Goal: Task Accomplishment & Management: Manage account settings

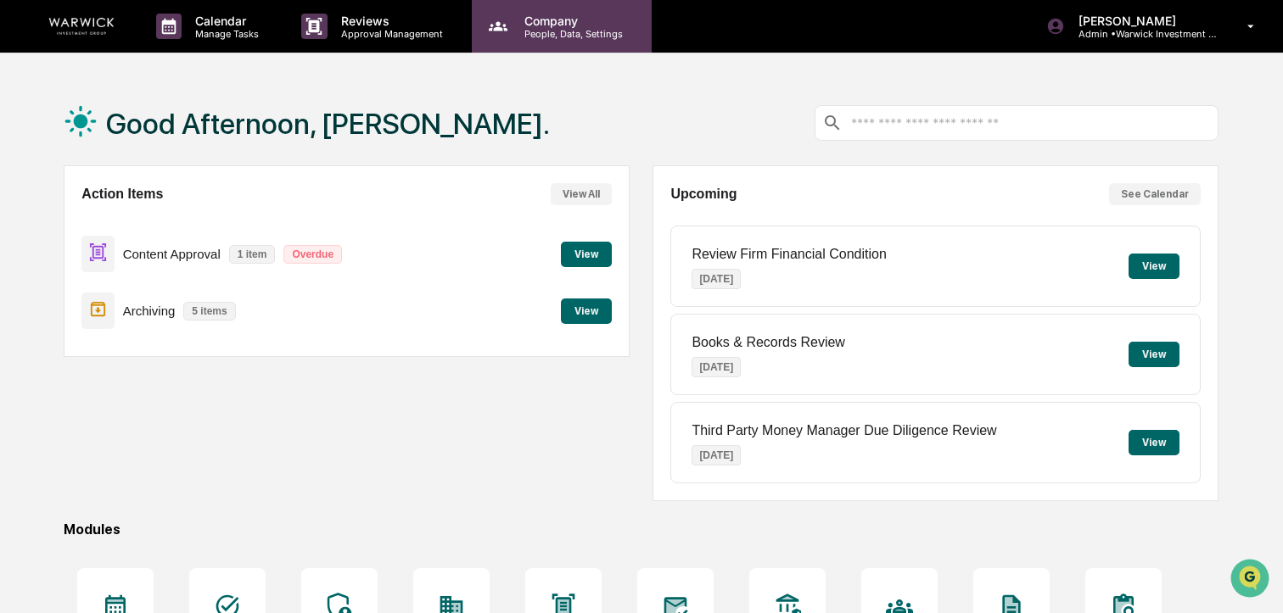
click at [548, 30] on p "People, Data, Settings" at bounding box center [571, 34] width 120 height 12
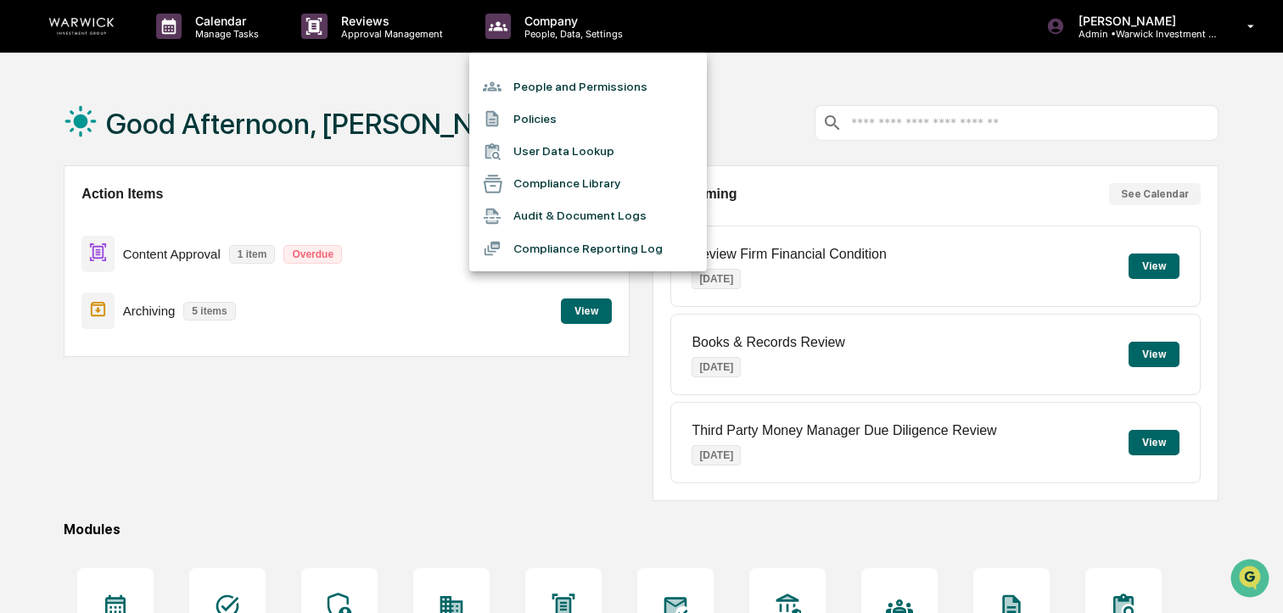
click at [621, 88] on li "People and Permissions" at bounding box center [588, 86] width 238 height 32
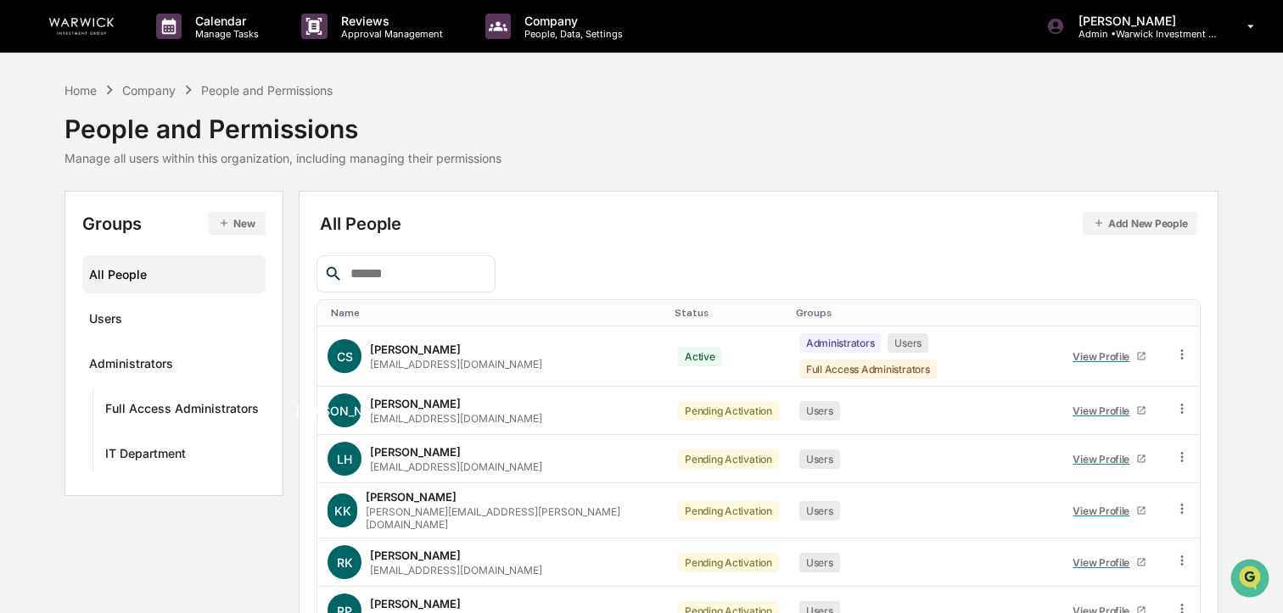
click at [417, 272] on input "text" at bounding box center [416, 274] width 144 height 22
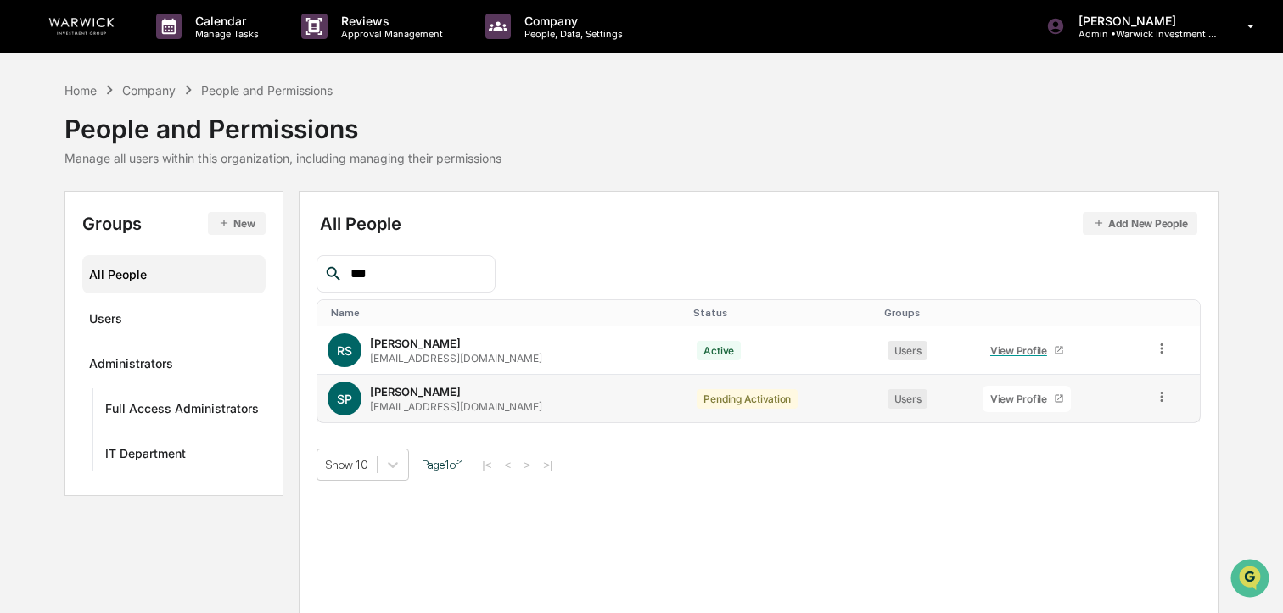
type input "***"
click at [1162, 400] on icon at bounding box center [1162, 397] width 16 height 16
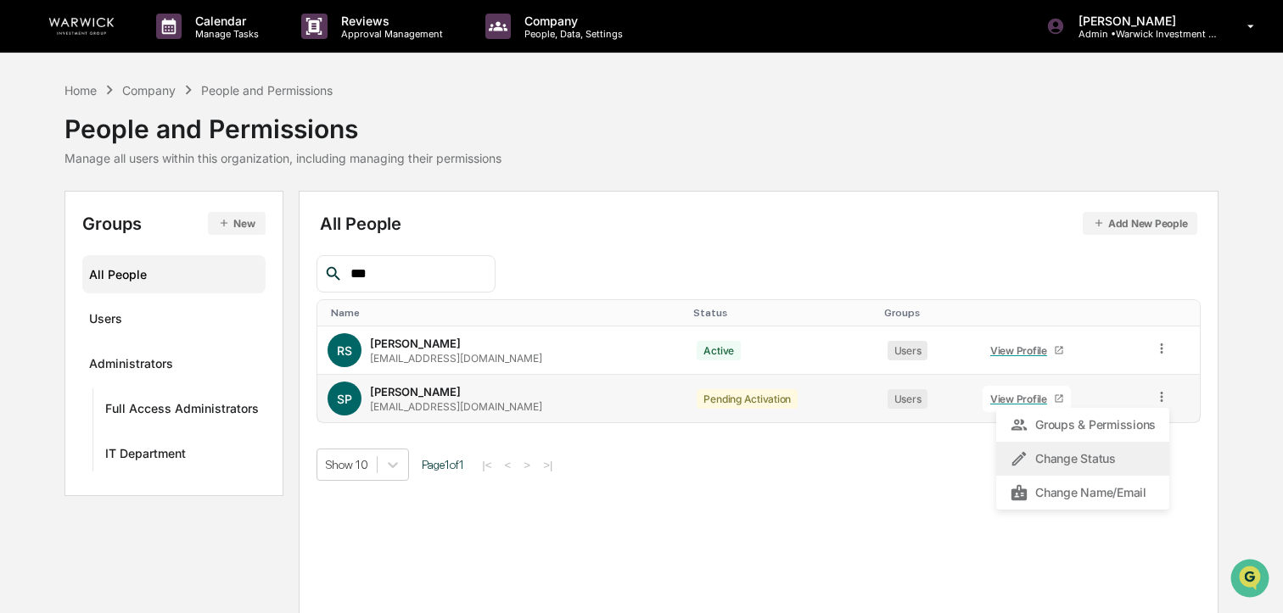
click at [1115, 458] on div "Change Status" at bounding box center [1083, 459] width 146 height 20
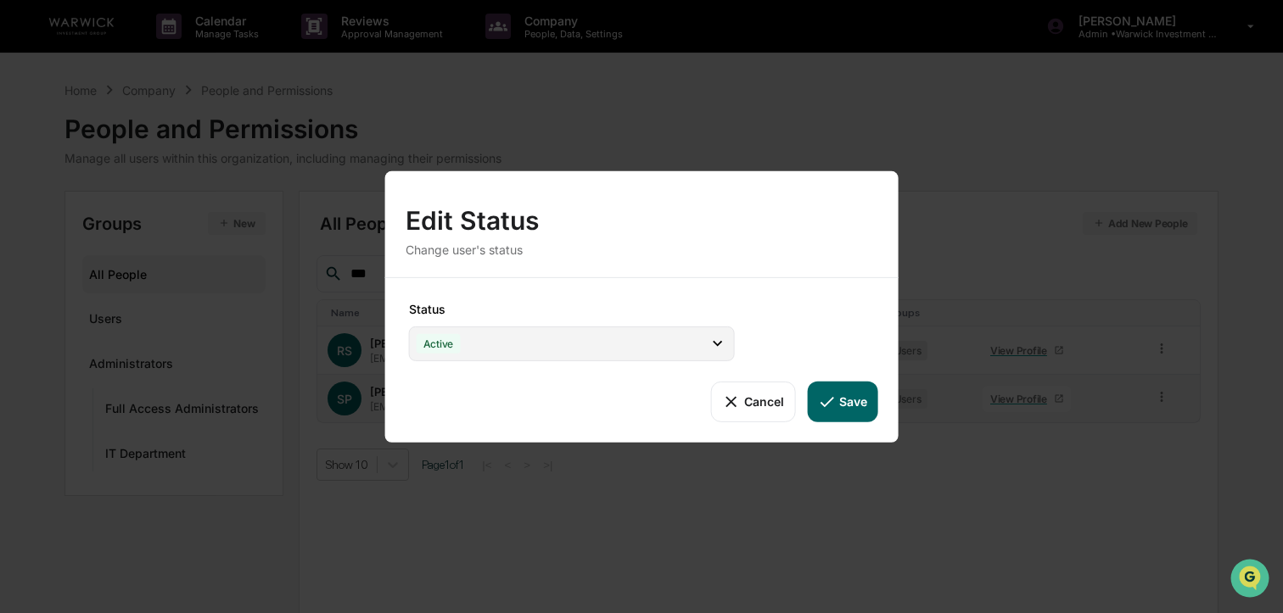
click at [619, 355] on div "Active" at bounding box center [572, 343] width 326 height 35
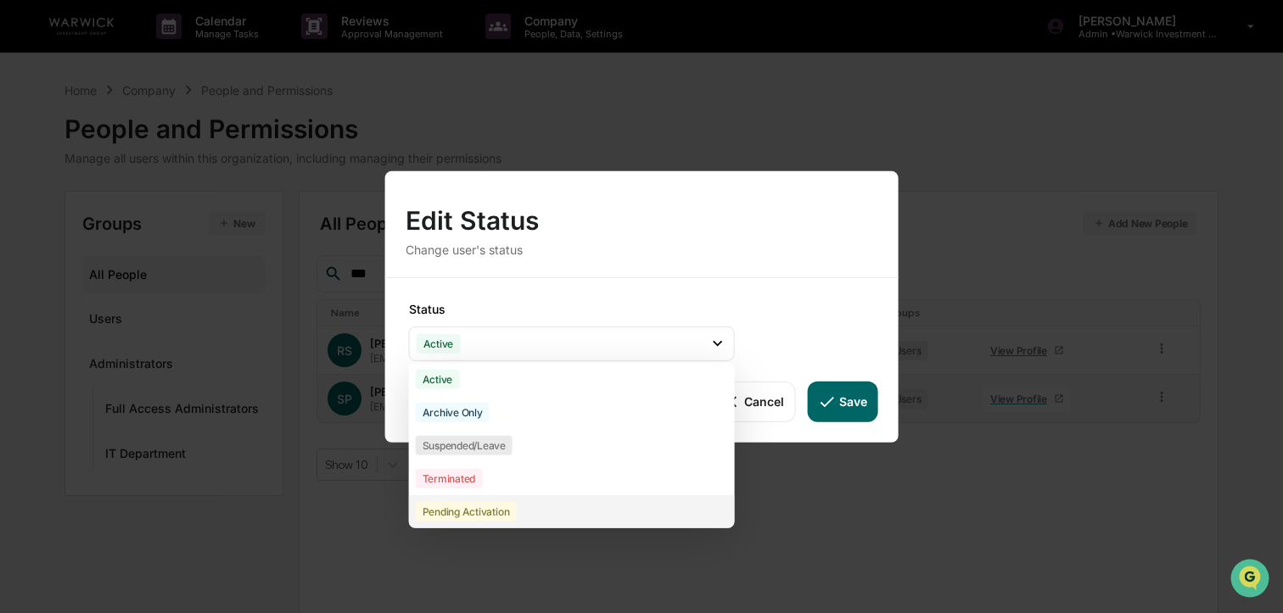
click at [570, 501] on div "Pending Activation" at bounding box center [572, 511] width 326 height 33
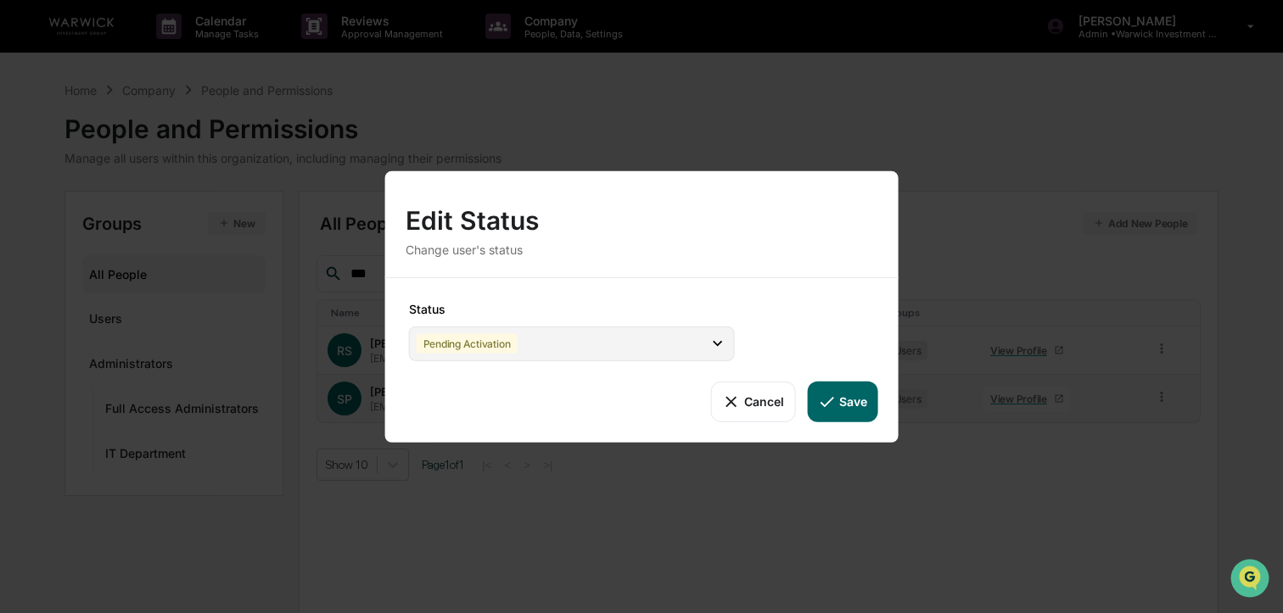
click at [675, 343] on div "Pending Activation" at bounding box center [572, 343] width 326 height 35
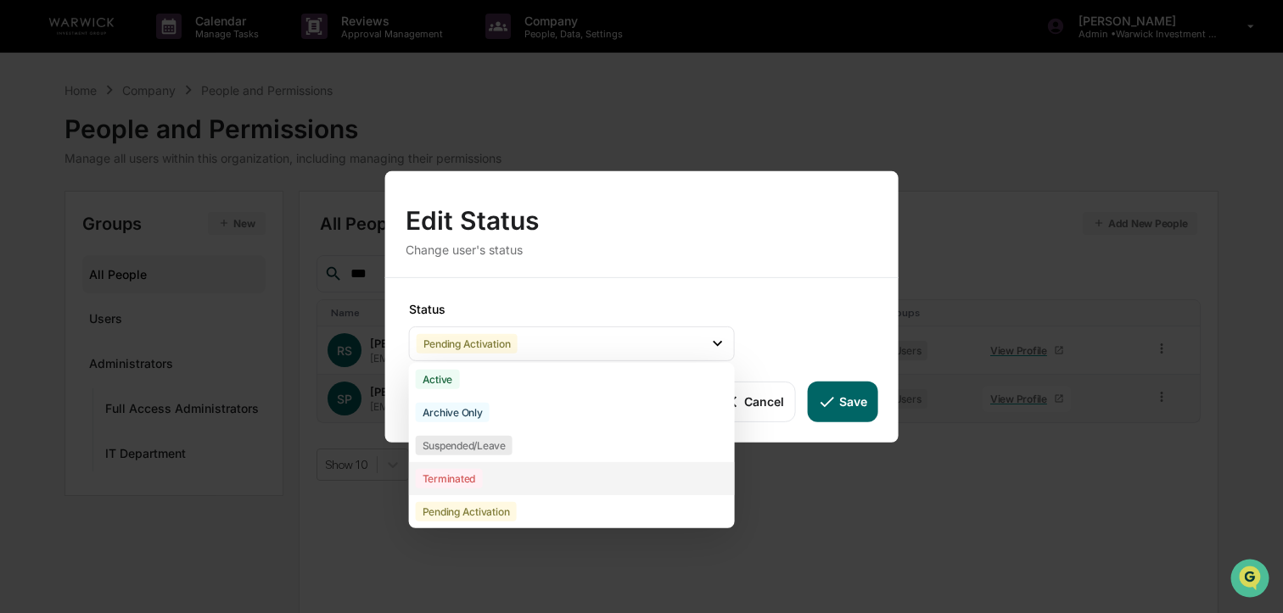
click at [471, 468] on div "Terminated" at bounding box center [449, 478] width 67 height 20
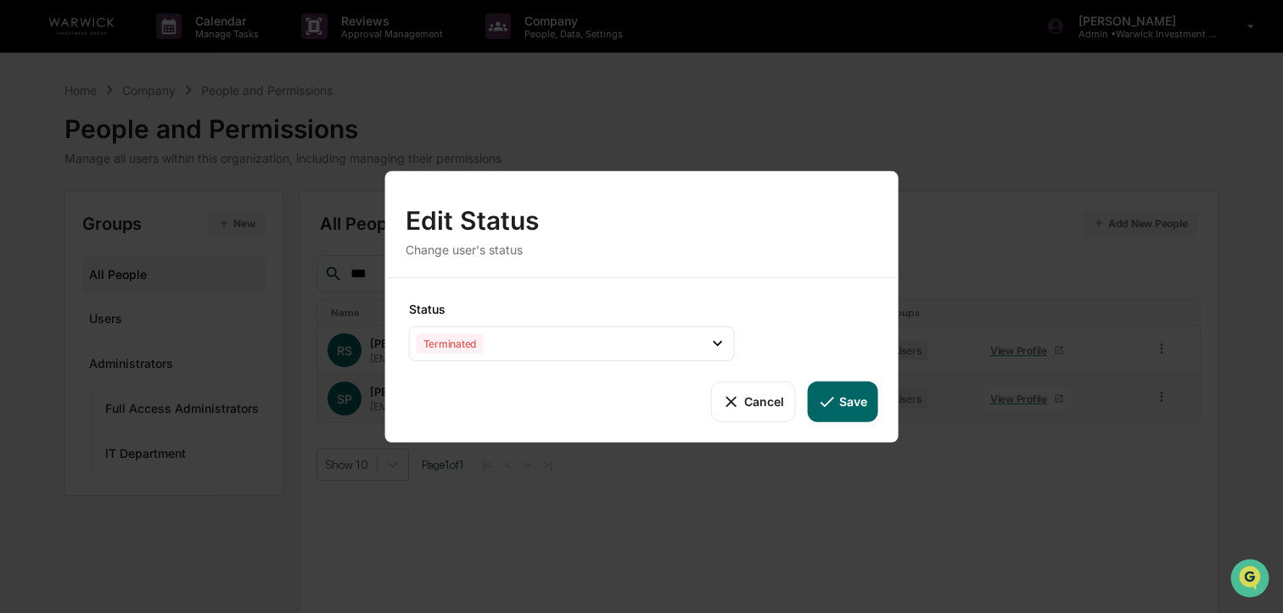
drag, startPoint x: 848, startPoint y: 395, endPoint x: 943, endPoint y: 383, distance: 95.8
click at [848, 395] on button "Save" at bounding box center [842, 401] width 70 height 41
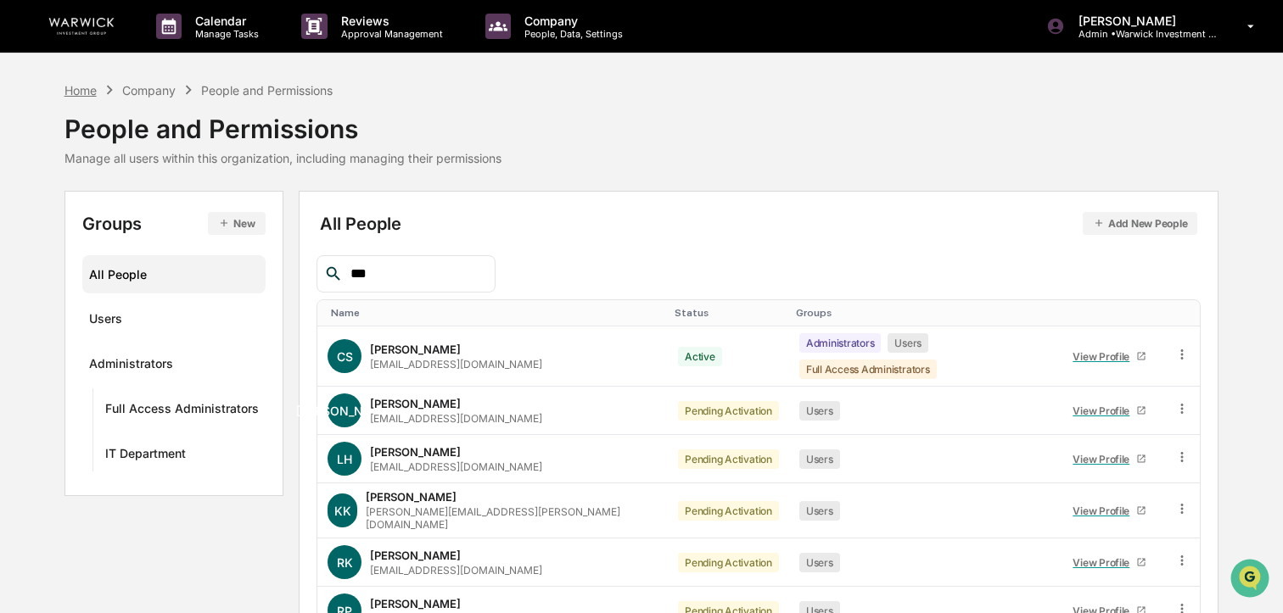
click at [76, 86] on div "Home" at bounding box center [80, 90] width 32 height 14
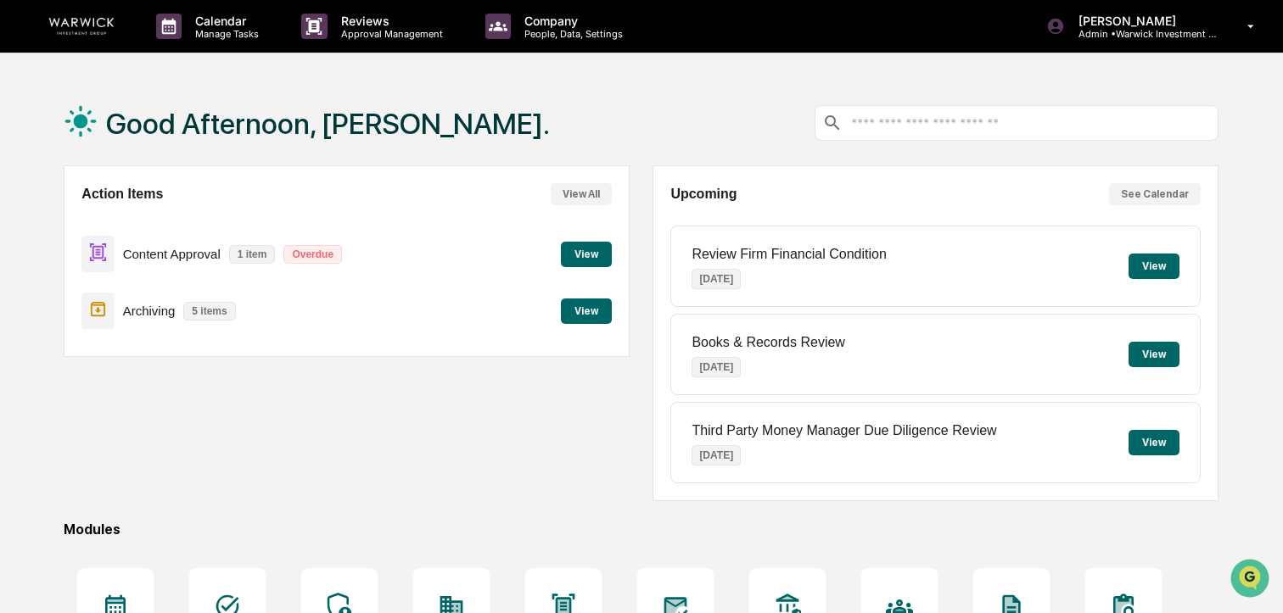
click at [576, 259] on button "View" at bounding box center [586, 254] width 51 height 25
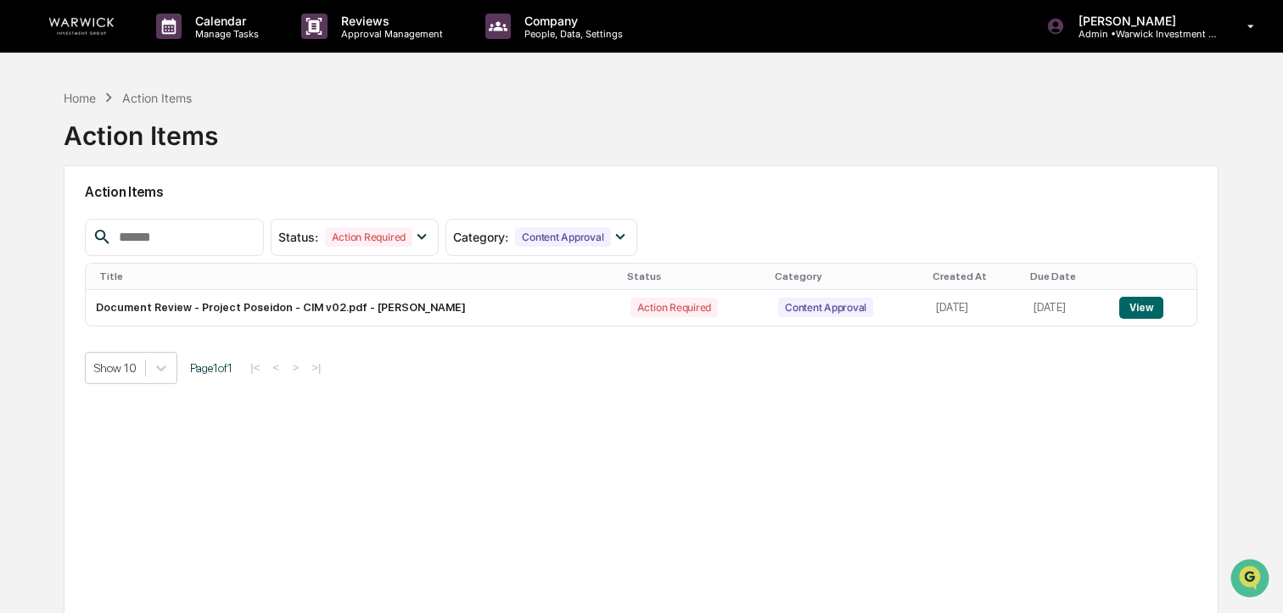
click at [76, 25] on img at bounding box center [81, 26] width 81 height 17
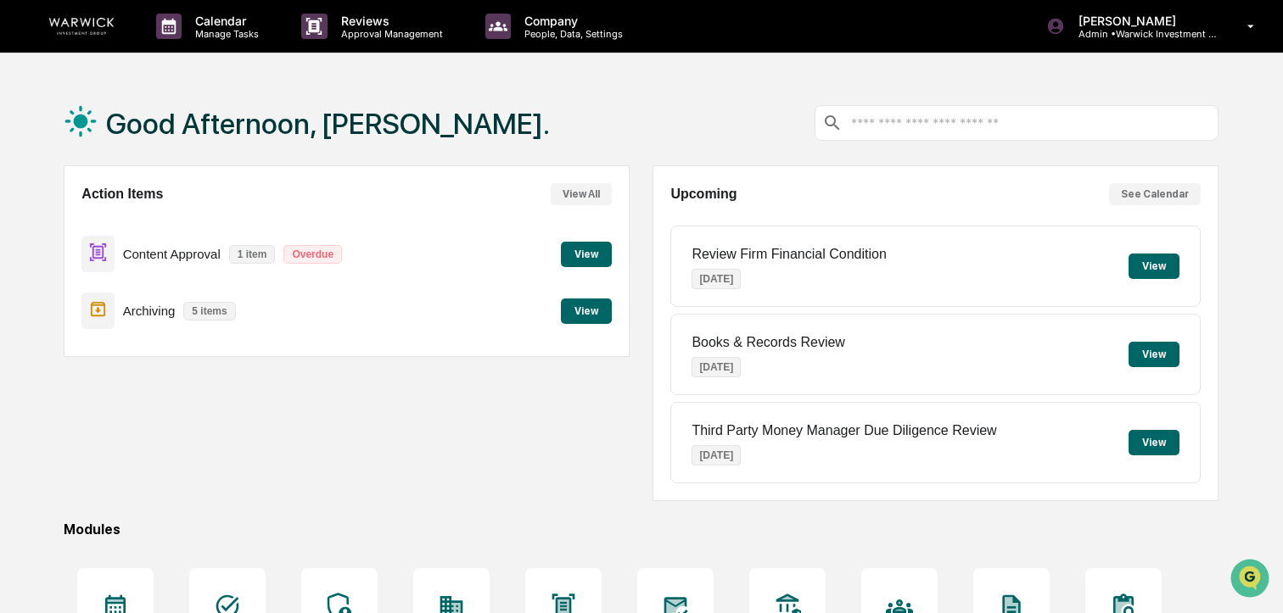
click at [591, 252] on button "View" at bounding box center [586, 254] width 51 height 25
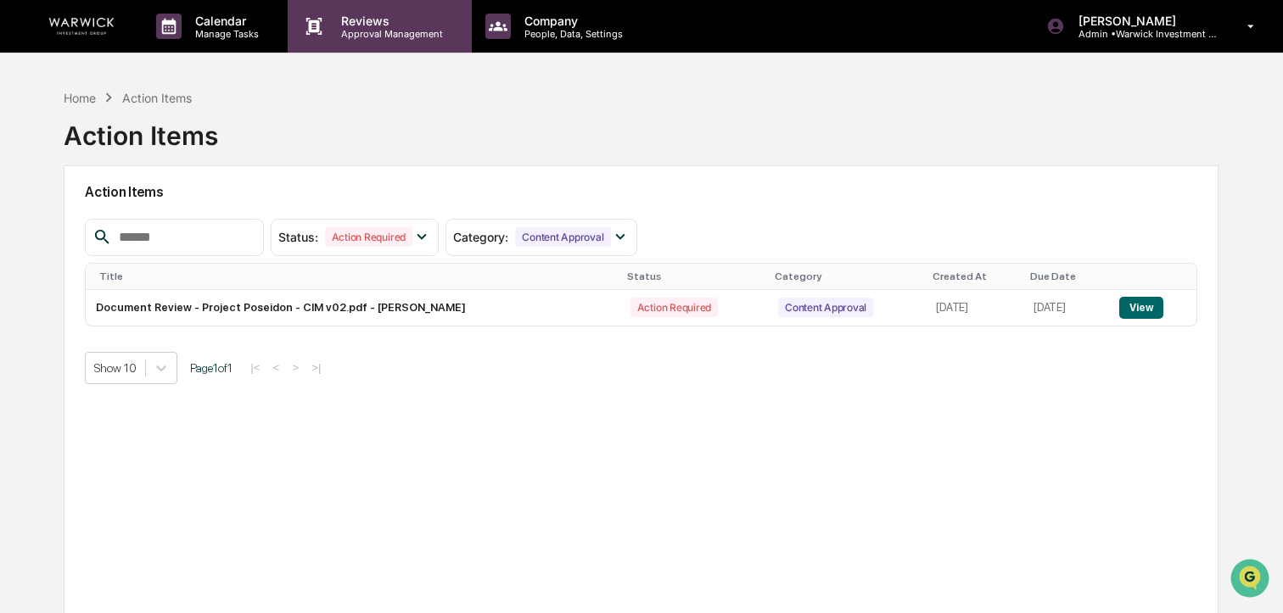
click at [372, 30] on p "Approval Management" at bounding box center [390, 34] width 124 height 12
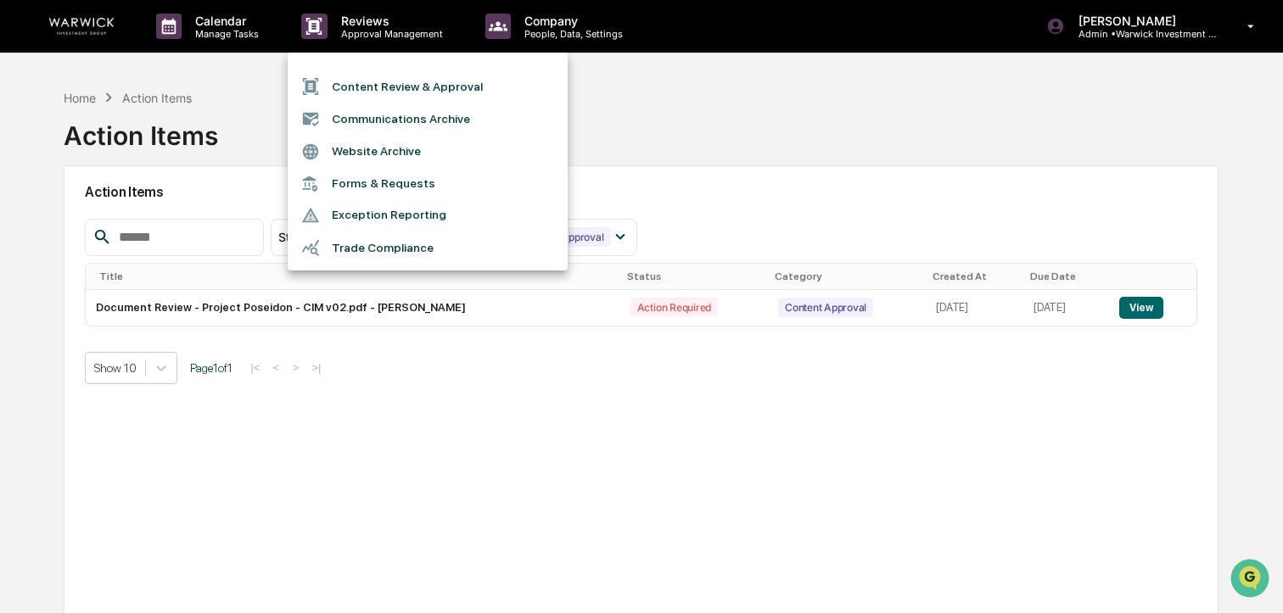
click at [455, 94] on li "Content Review & Approval" at bounding box center [428, 86] width 280 height 32
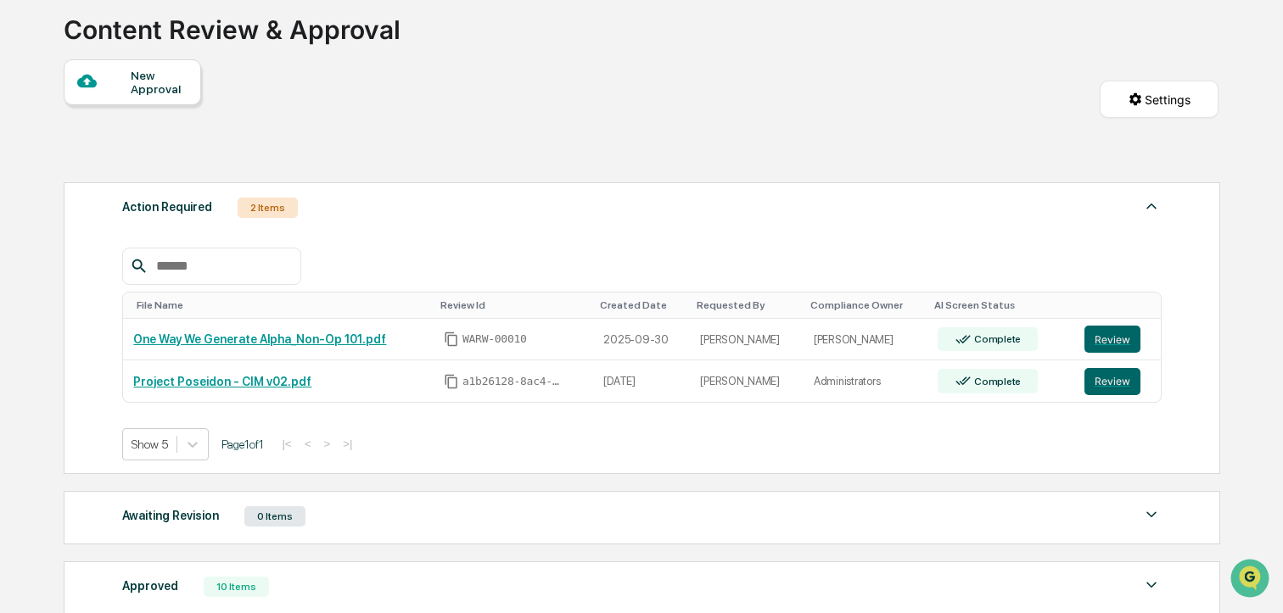
scroll to position [99, 0]
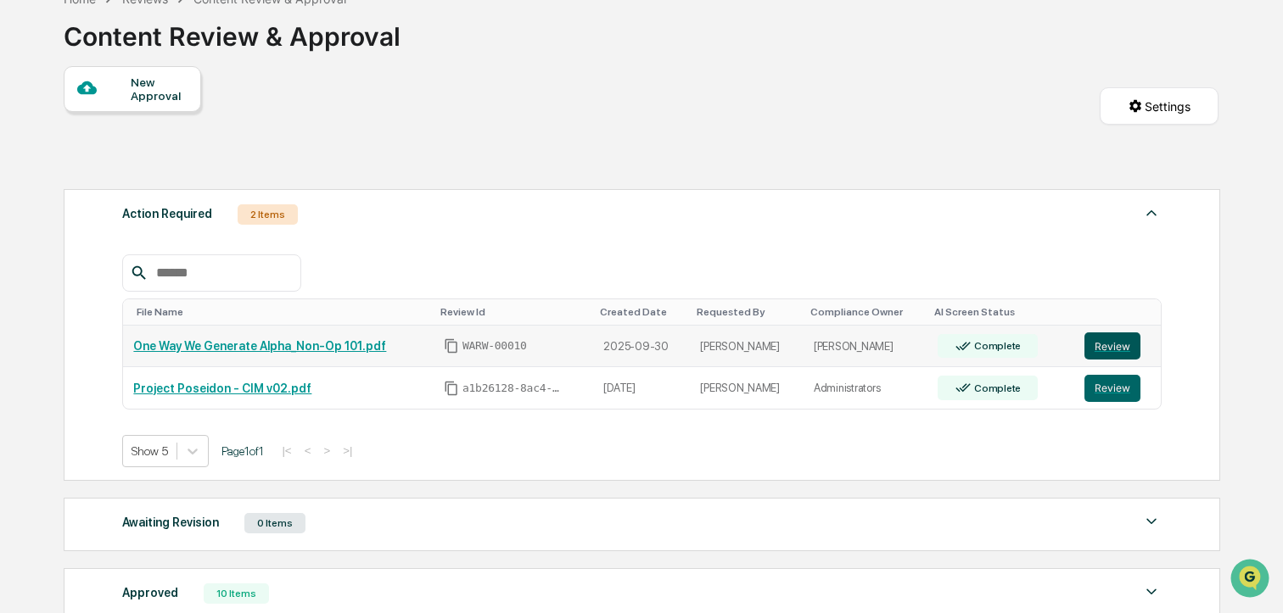
click at [1125, 355] on button "Review" at bounding box center [1112, 346] width 56 height 27
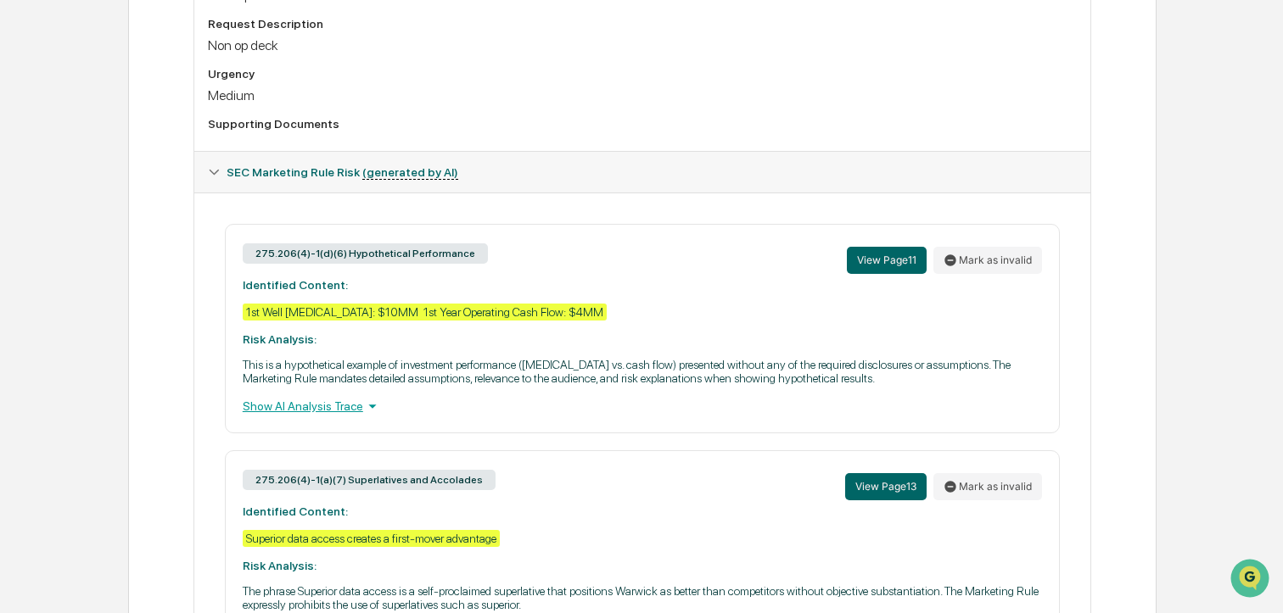
scroll to position [620, 0]
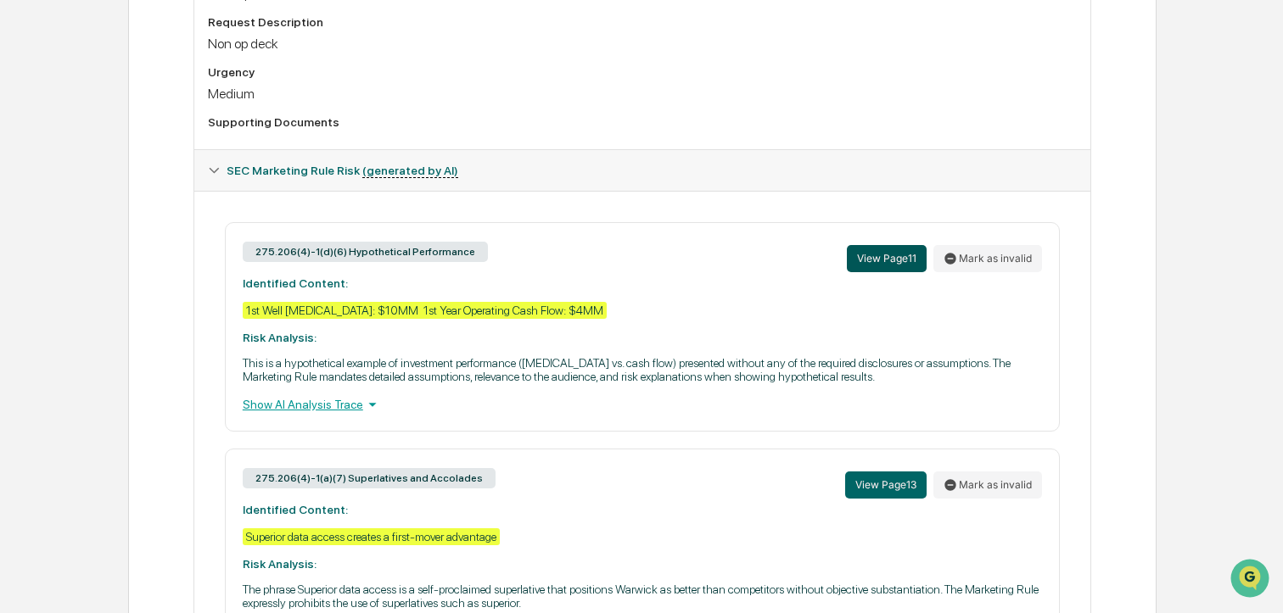
click at [886, 260] on button "View Page 11" at bounding box center [887, 258] width 80 height 27
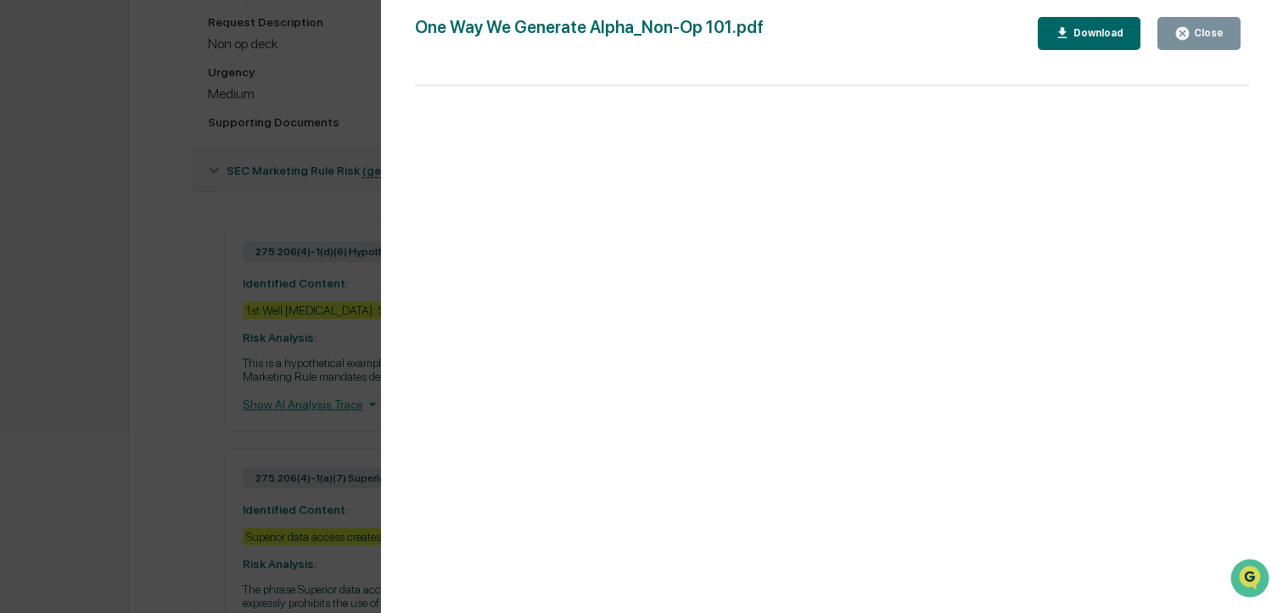
click at [1190, 36] on icon "button" at bounding box center [1182, 33] width 16 height 16
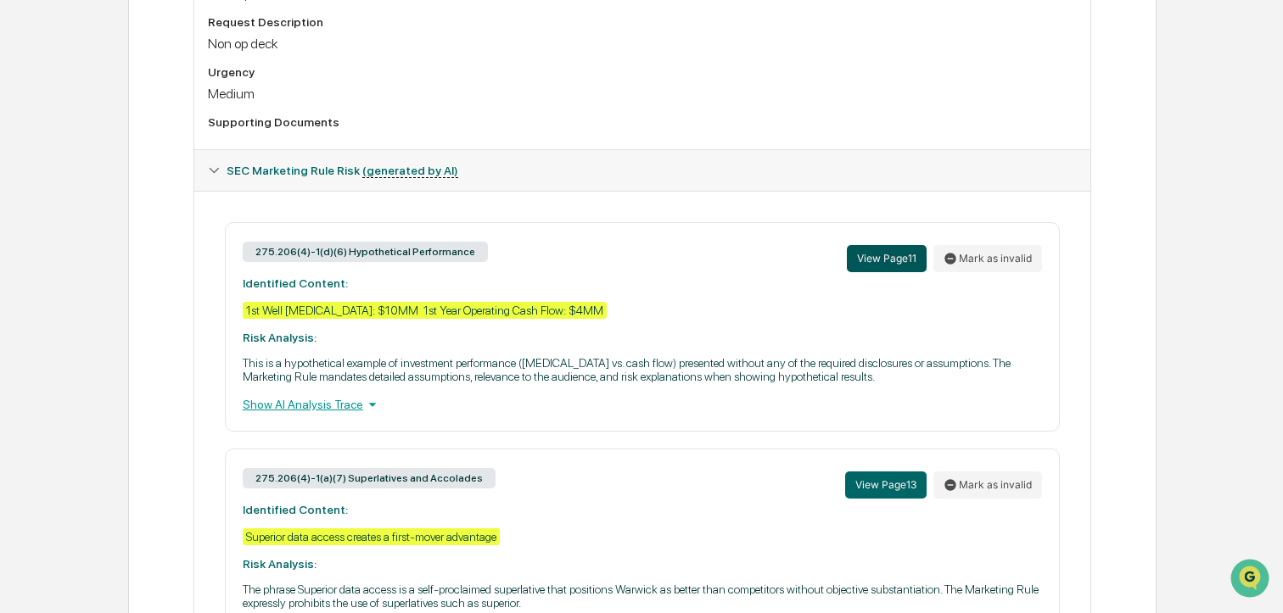
click at [885, 255] on button "View Page 11" at bounding box center [887, 258] width 80 height 27
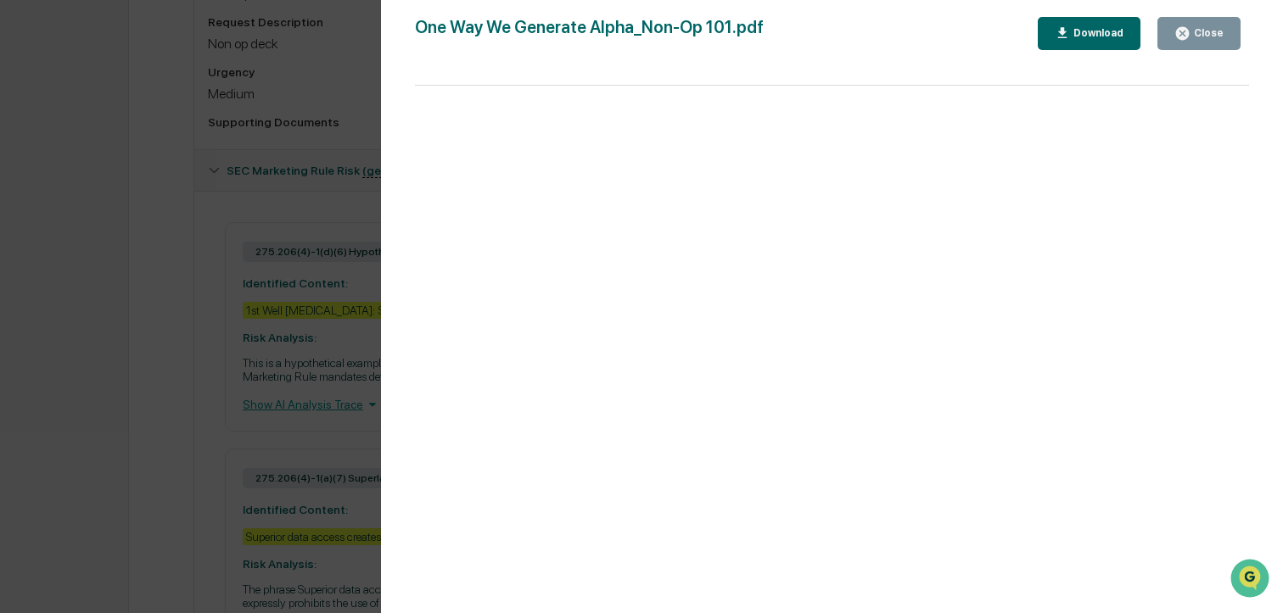
click at [1199, 25] on div "Close" at bounding box center [1198, 33] width 49 height 16
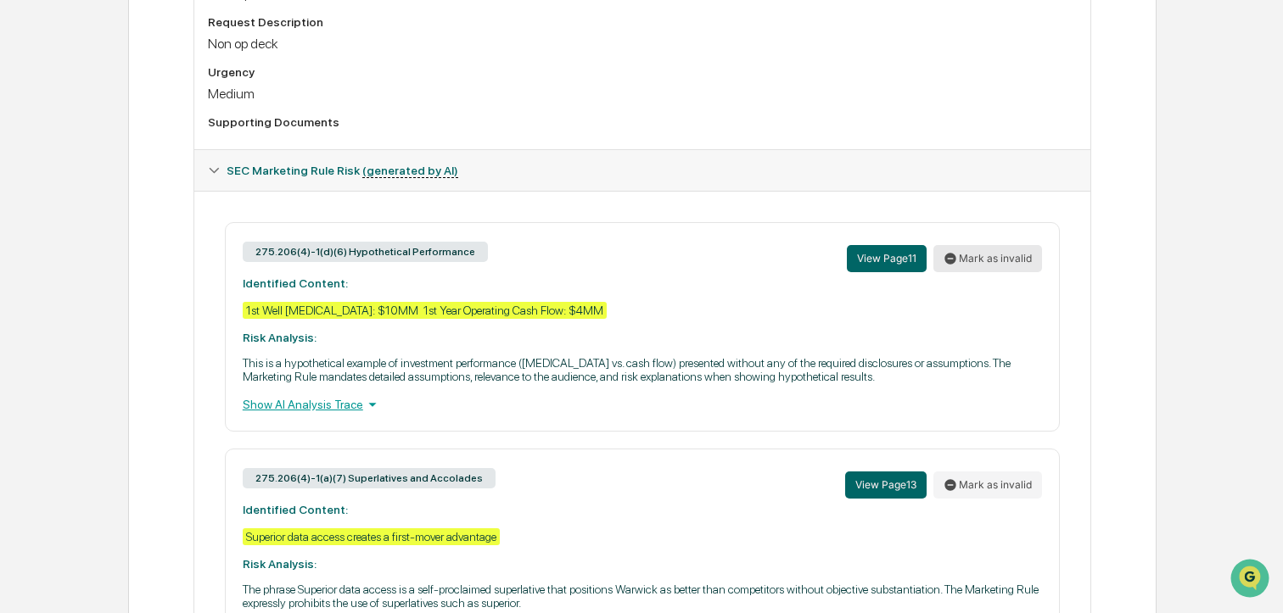
click at [989, 265] on button "Mark as invalid" at bounding box center [987, 258] width 109 height 27
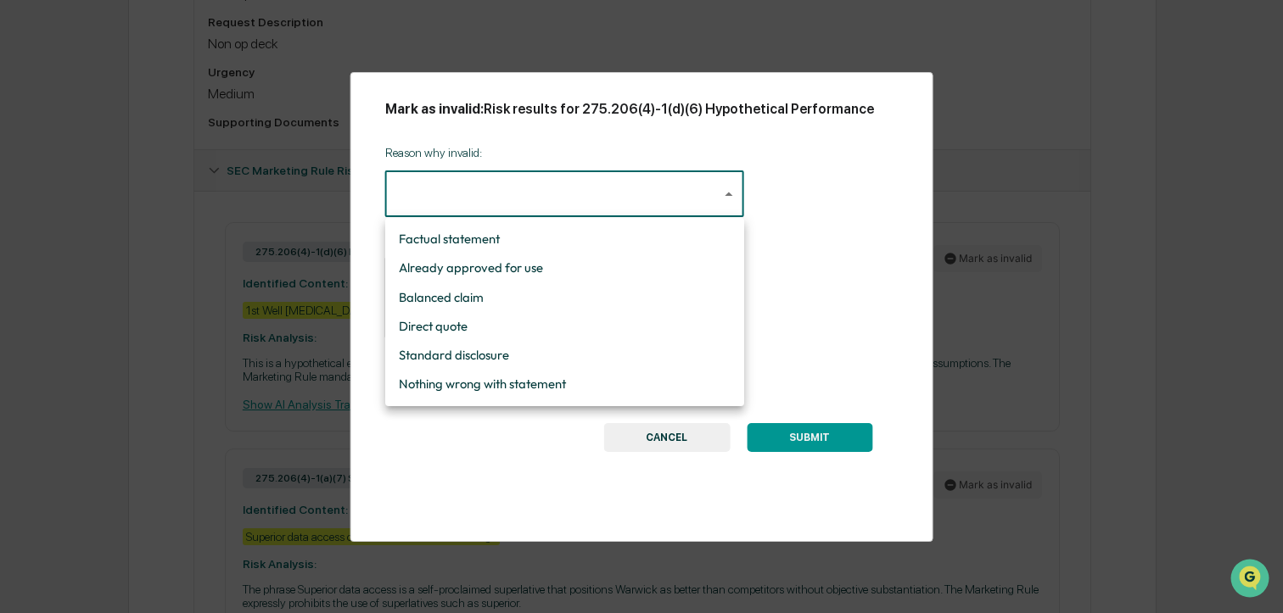
click at [684, 207] on body "Calendar Manage Tasks Reviews Approval Management Company People, Data, Setting…" at bounding box center [641, 170] width 1283 height 1581
drag, startPoint x: 557, startPoint y: 382, endPoint x: 554, endPoint y: 353, distance: 29.0
click at [557, 381] on li "Nothing wrong with statement" at bounding box center [564, 384] width 359 height 29
type input "**********"
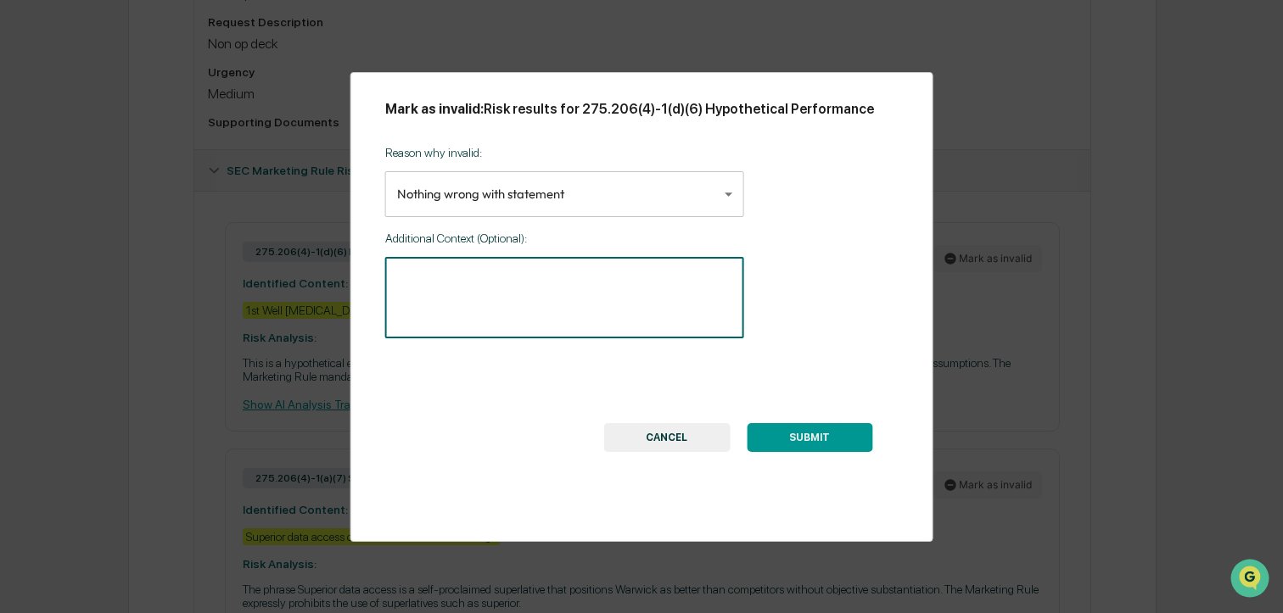
click at [546, 292] on textarea at bounding box center [564, 298] width 335 height 53
type textarea "**********"
click at [802, 441] on button "SUBMIT" at bounding box center [810, 437] width 126 height 29
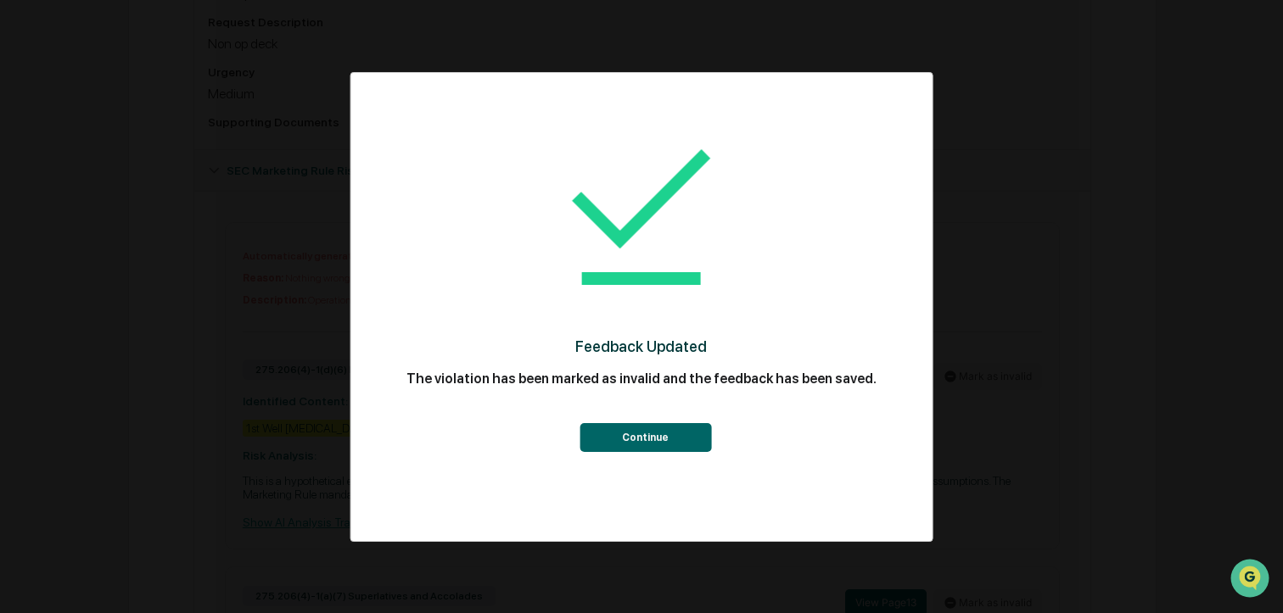
click at [673, 442] on button "Continue" at bounding box center [646, 437] width 132 height 29
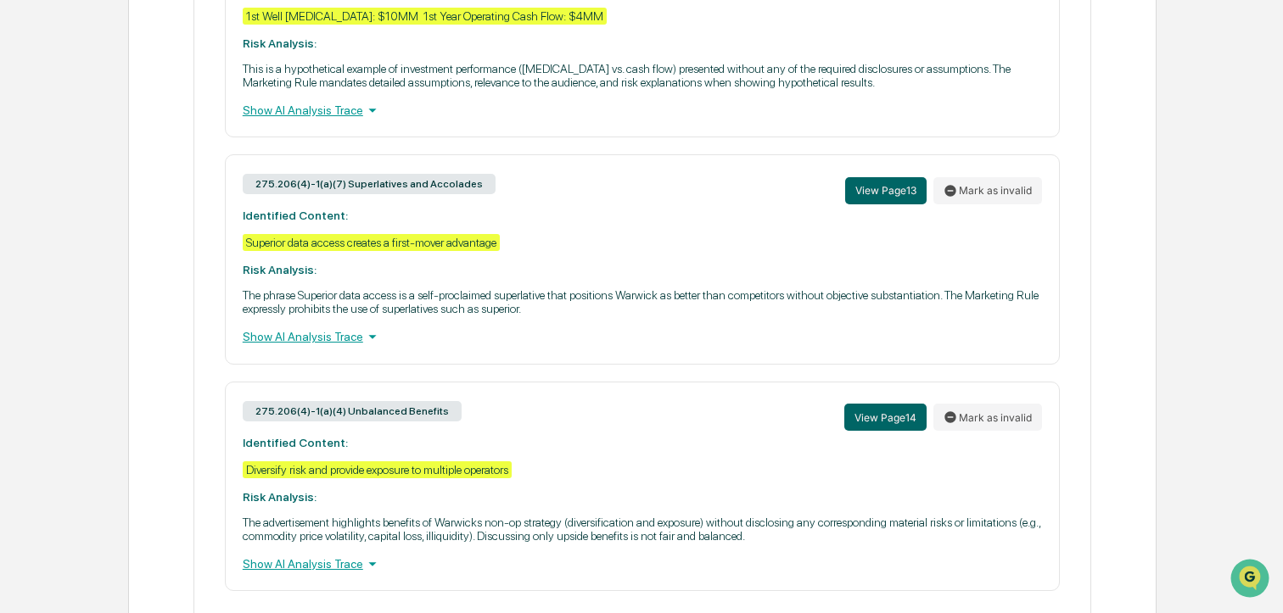
scroll to position [1037, 0]
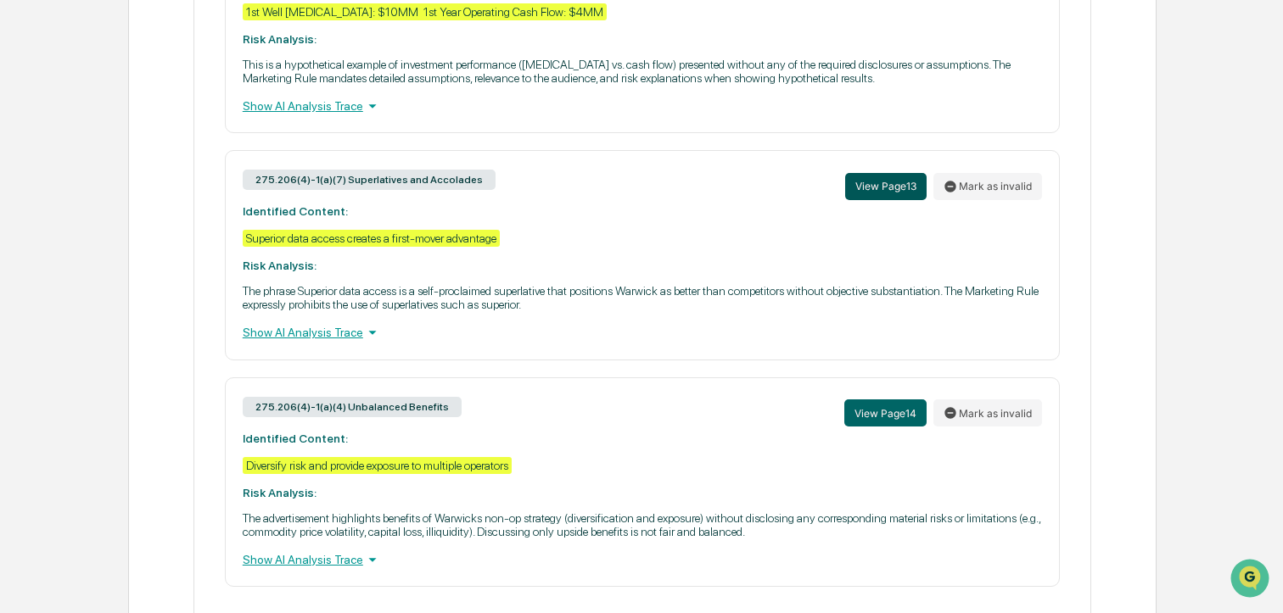
click at [886, 188] on button "View Page 13" at bounding box center [885, 186] width 81 height 27
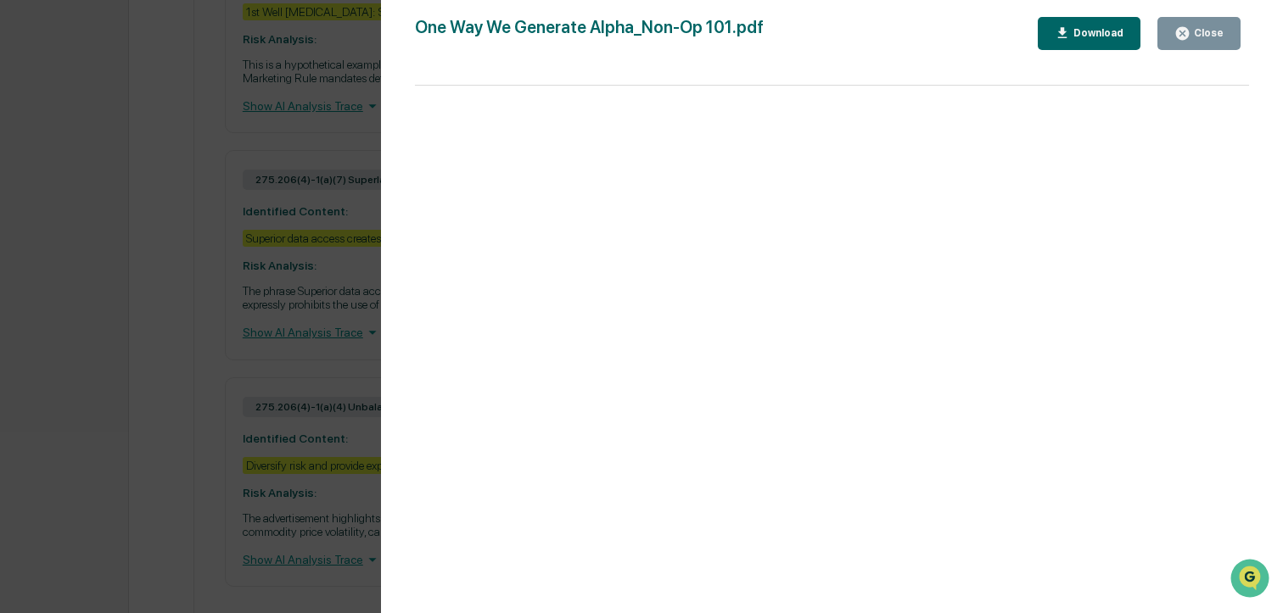
click at [1180, 32] on icon "button" at bounding box center [1182, 33] width 13 height 13
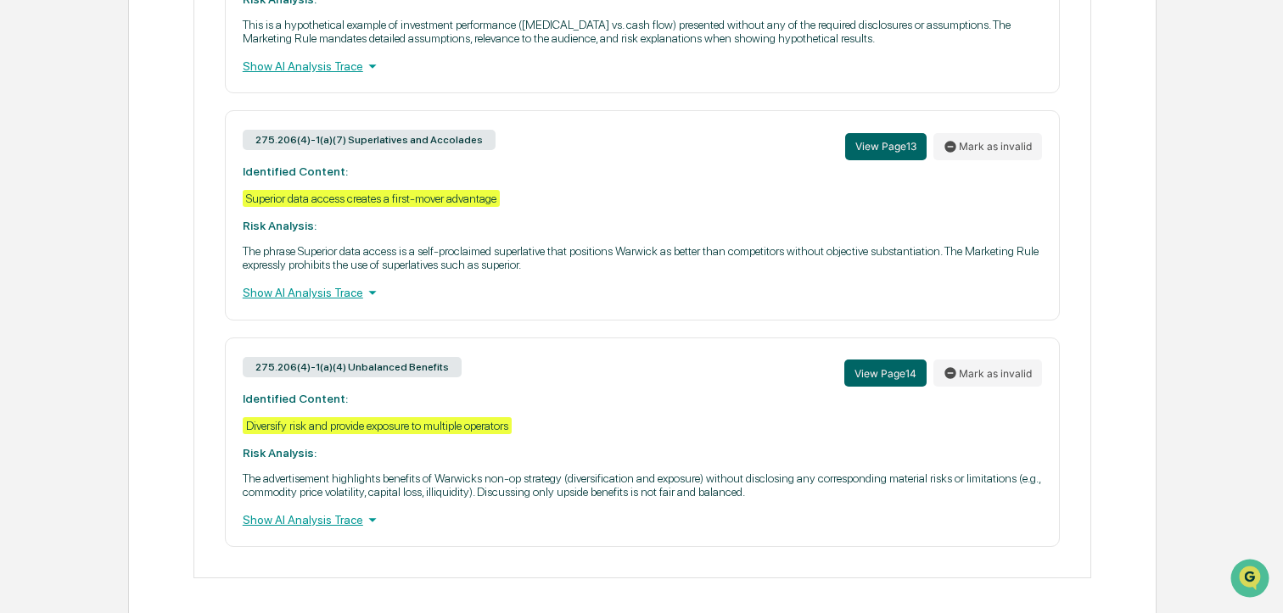
scroll to position [1085, 0]
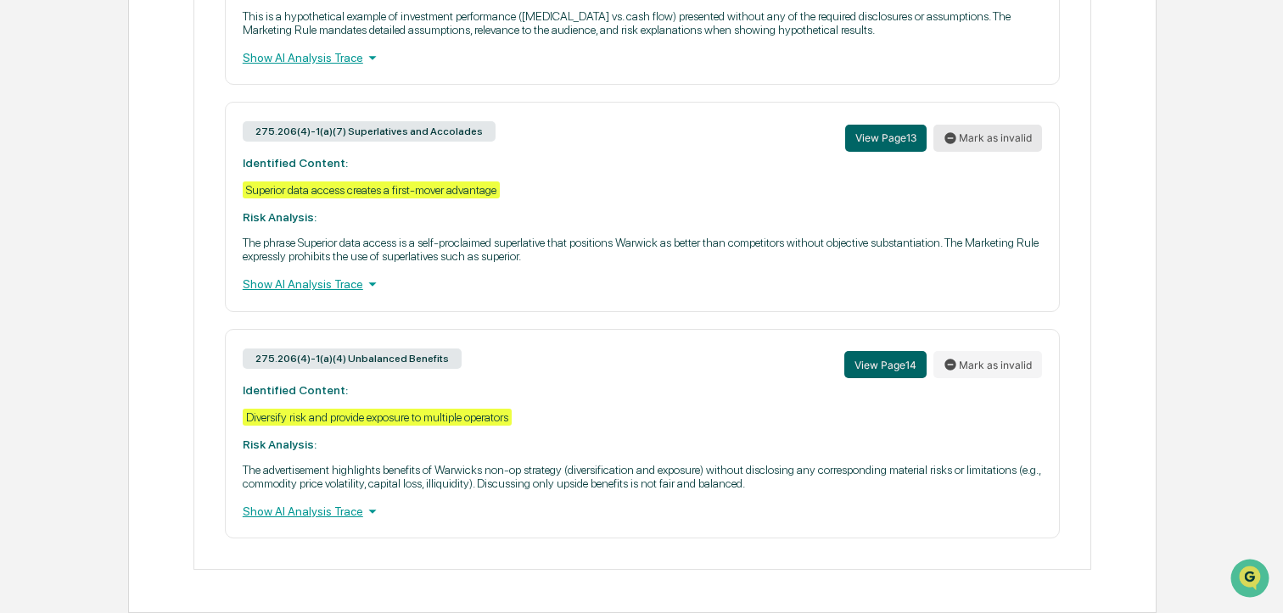
click at [997, 142] on button "Mark as invalid" at bounding box center [987, 138] width 109 height 27
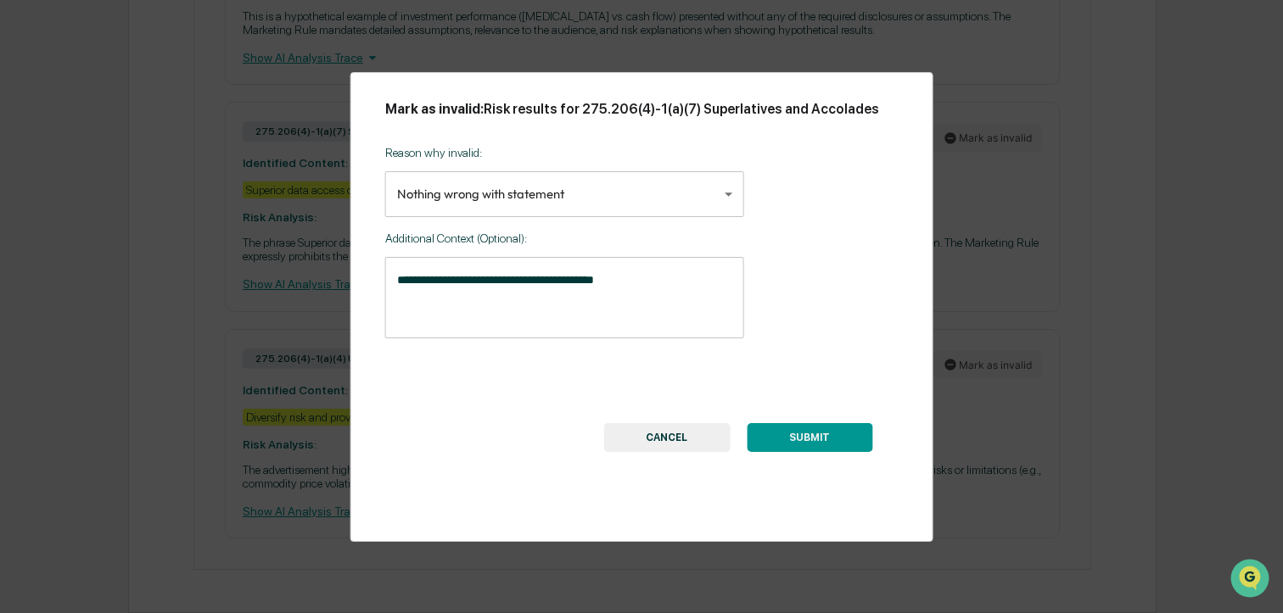
click at [627, 296] on textarea "**********" at bounding box center [564, 298] width 335 height 53
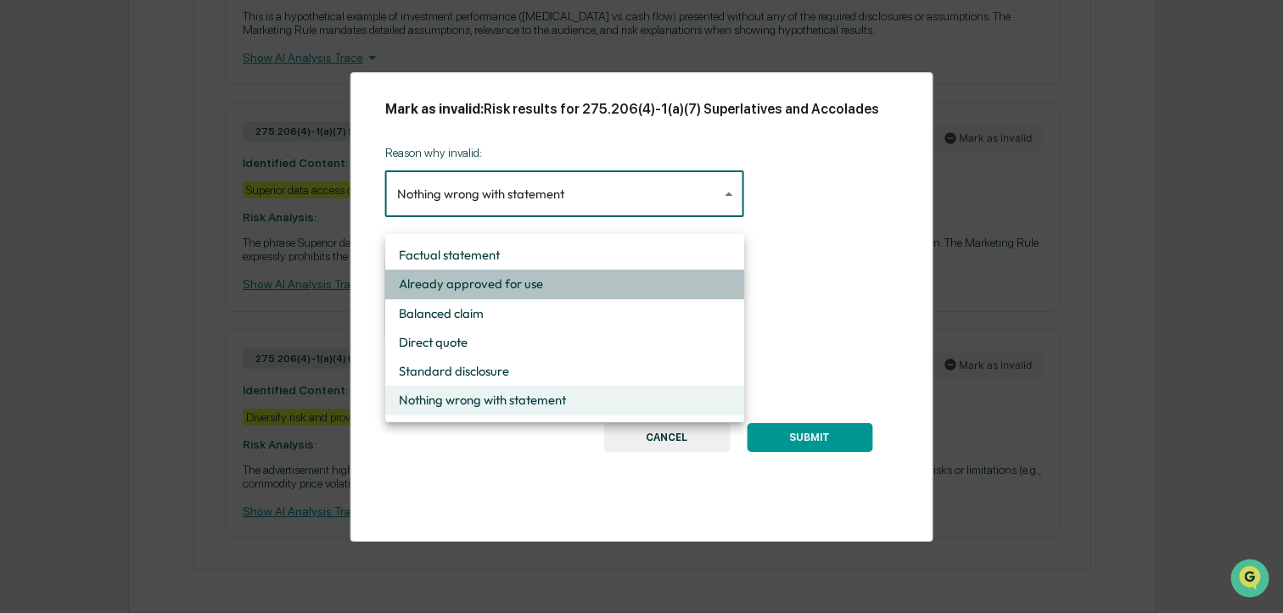
click at [574, 285] on li "Already approved for use" at bounding box center [564, 284] width 359 height 29
type input "**********"
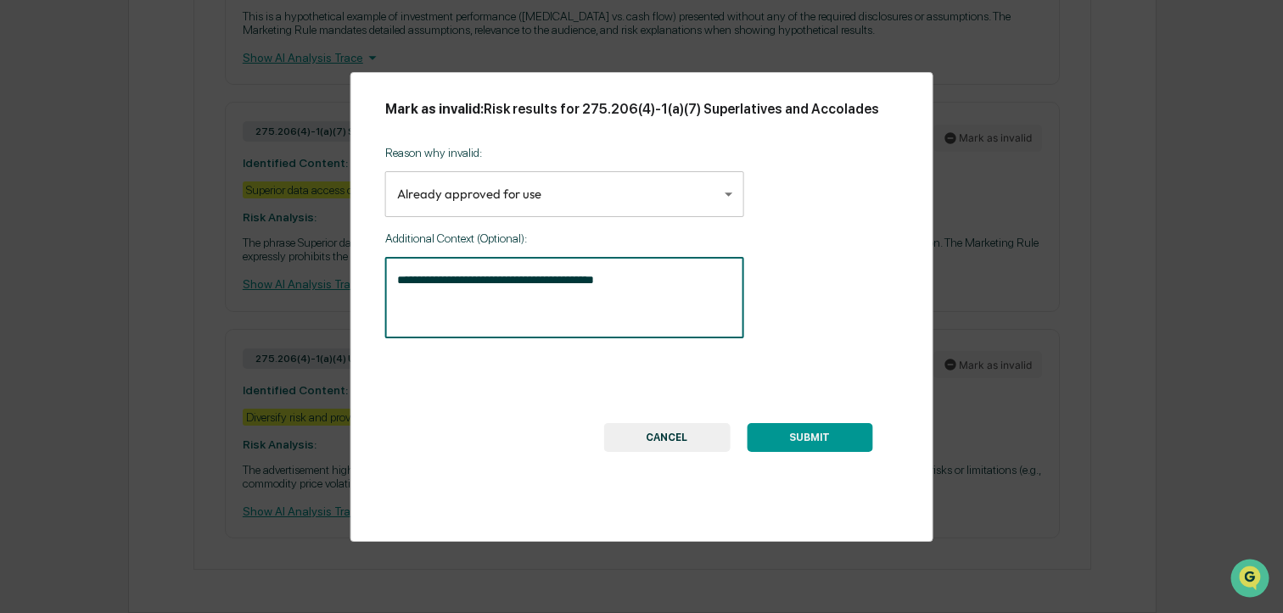
drag, startPoint x: 532, startPoint y: 311, endPoint x: 678, endPoint y: 297, distance: 146.6
click at [537, 310] on textarea "**********" at bounding box center [564, 298] width 335 height 53
drag, startPoint x: 647, startPoint y: 299, endPoint x: 382, endPoint y: 300, distance: 265.6
click at [383, 300] on div "**********" at bounding box center [641, 307] width 583 height 470
type textarea "**********"
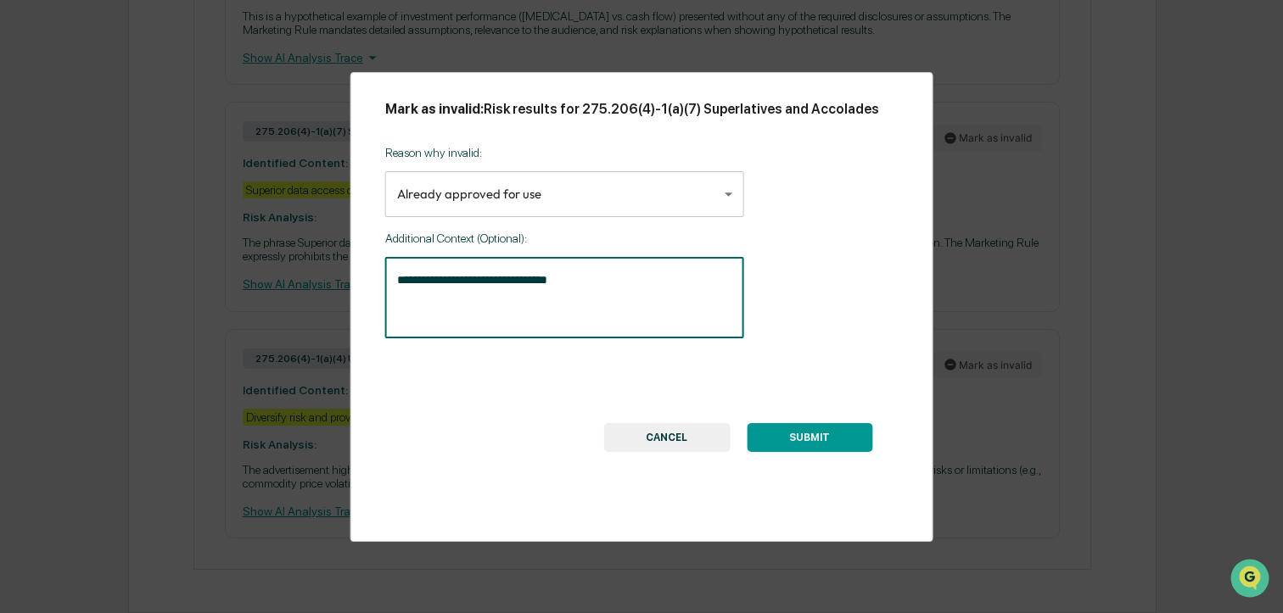
click at [816, 452] on button "SUBMIT" at bounding box center [810, 437] width 126 height 29
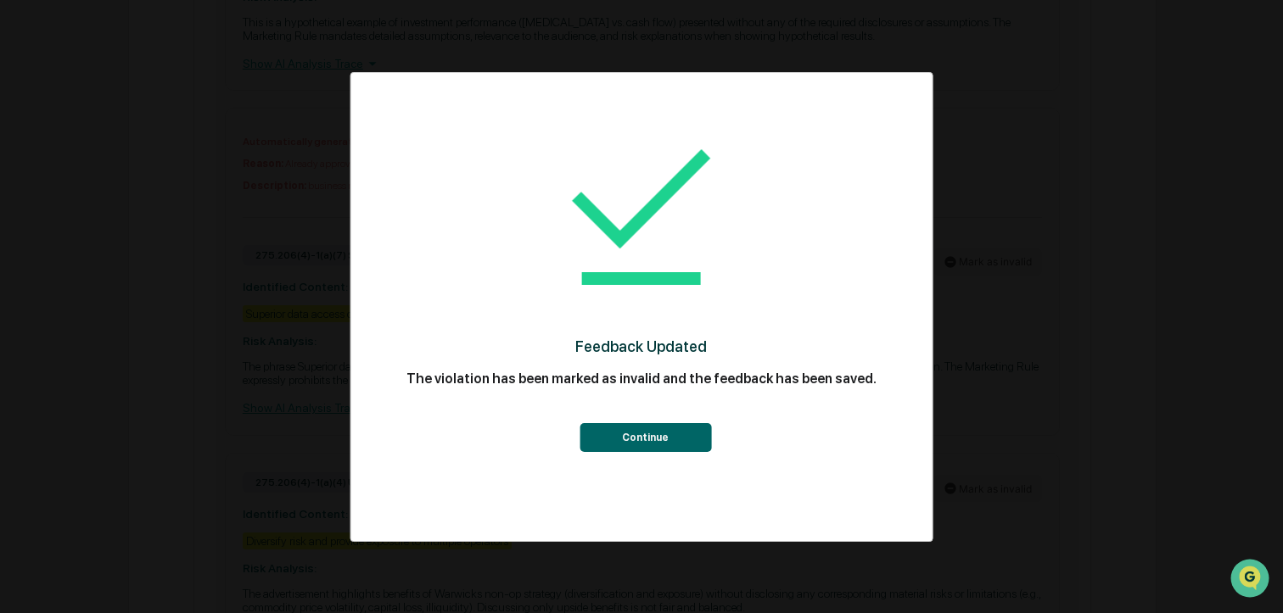
click at [653, 440] on button "Continue" at bounding box center [646, 437] width 132 height 29
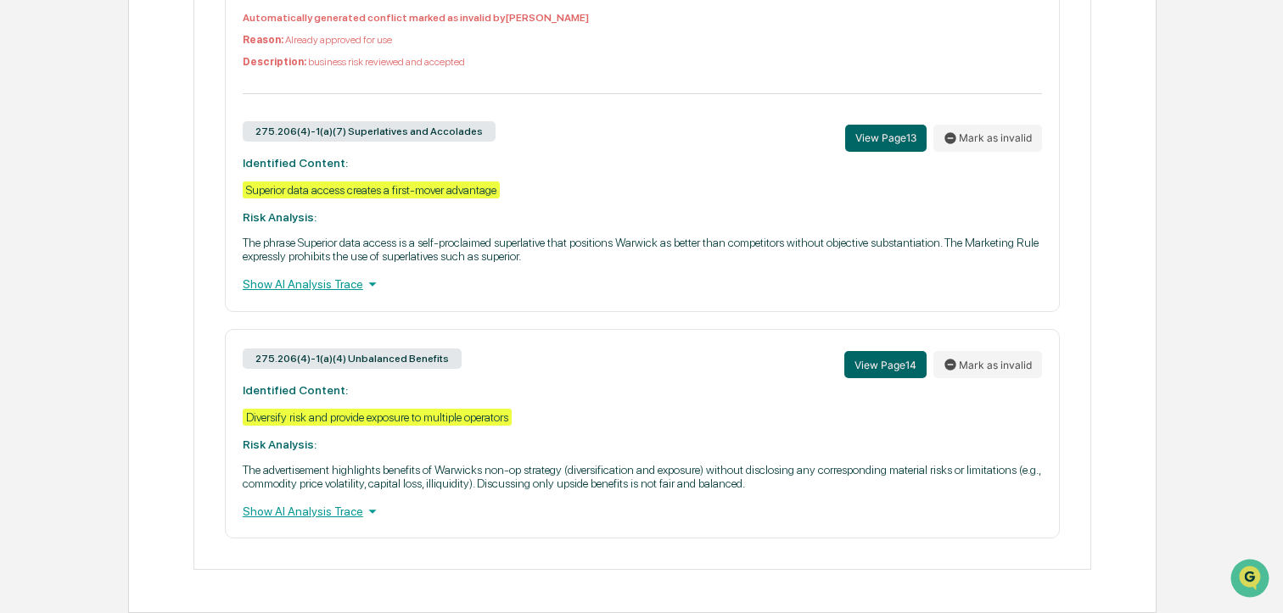
scroll to position [1217, 0]
click at [975, 356] on button "Mark as invalid" at bounding box center [987, 364] width 109 height 27
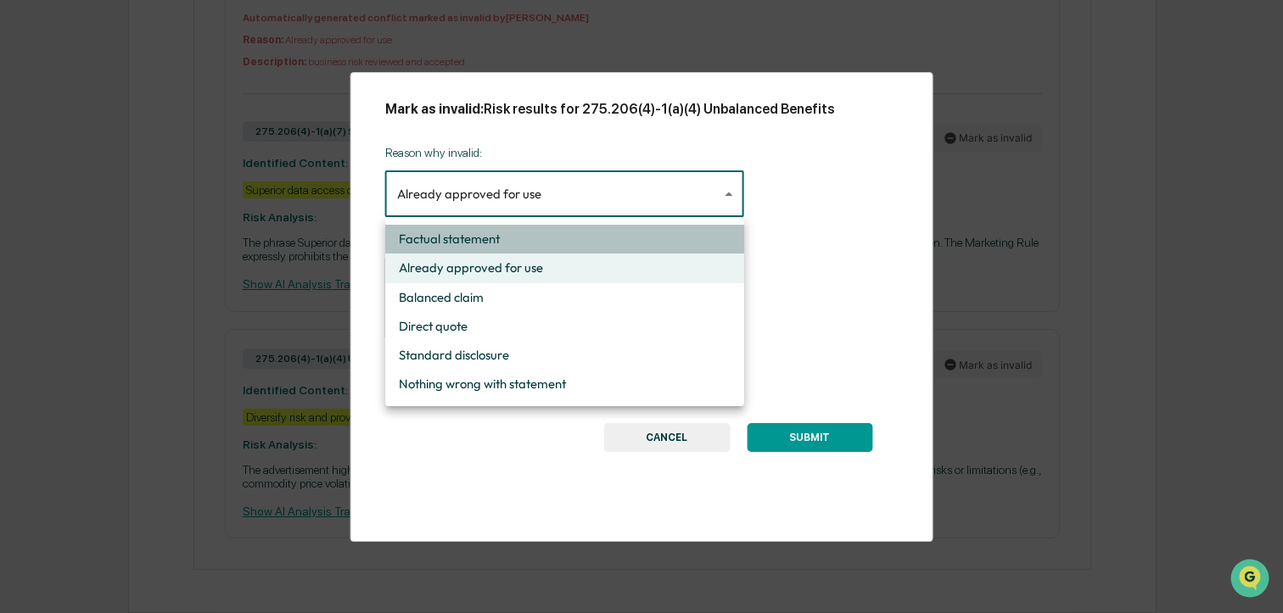
click at [523, 235] on li "Factual statement" at bounding box center [564, 239] width 359 height 29
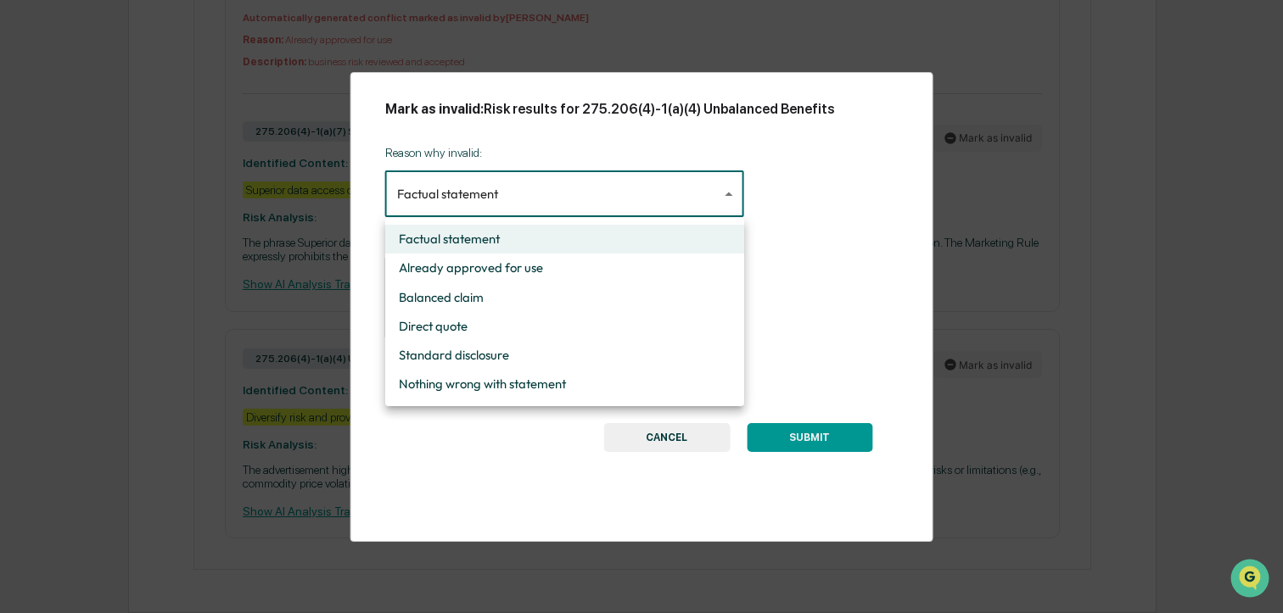
drag, startPoint x: 619, startPoint y: 188, endPoint x: 598, endPoint y: 227, distance: 44.0
click at [574, 388] on li "Nothing wrong with statement" at bounding box center [564, 384] width 359 height 29
type input "**********"
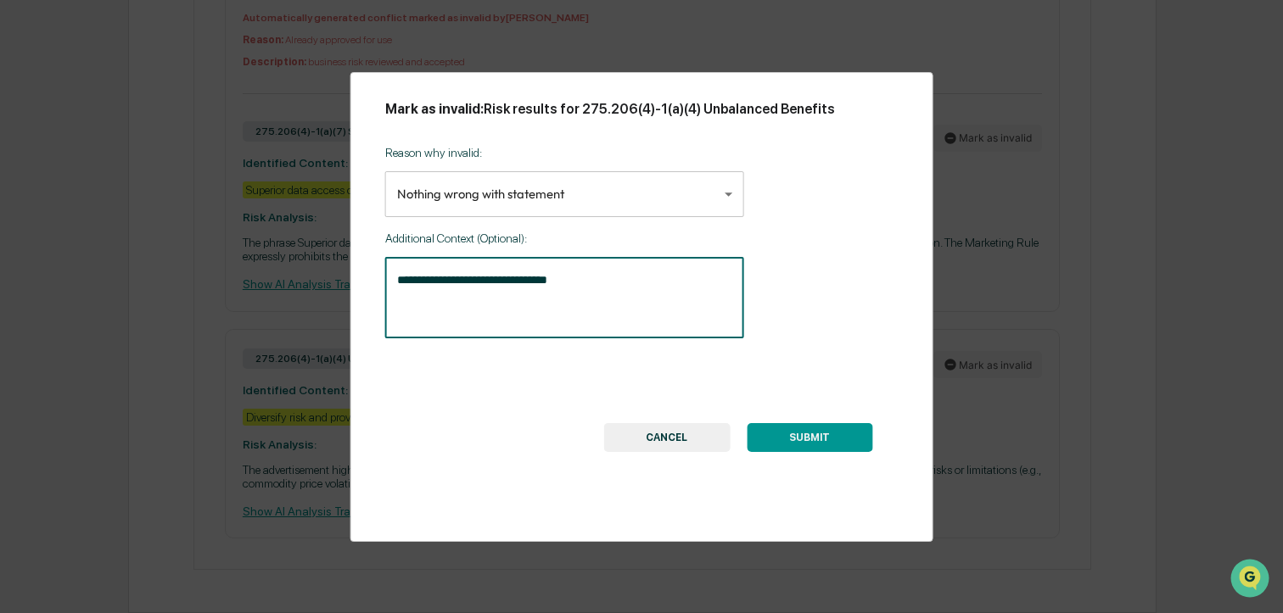
drag, startPoint x: 545, startPoint y: 283, endPoint x: 274, endPoint y: 273, distance: 270.8
click at [274, 273] on div "**********" at bounding box center [641, 306] width 1283 height 613
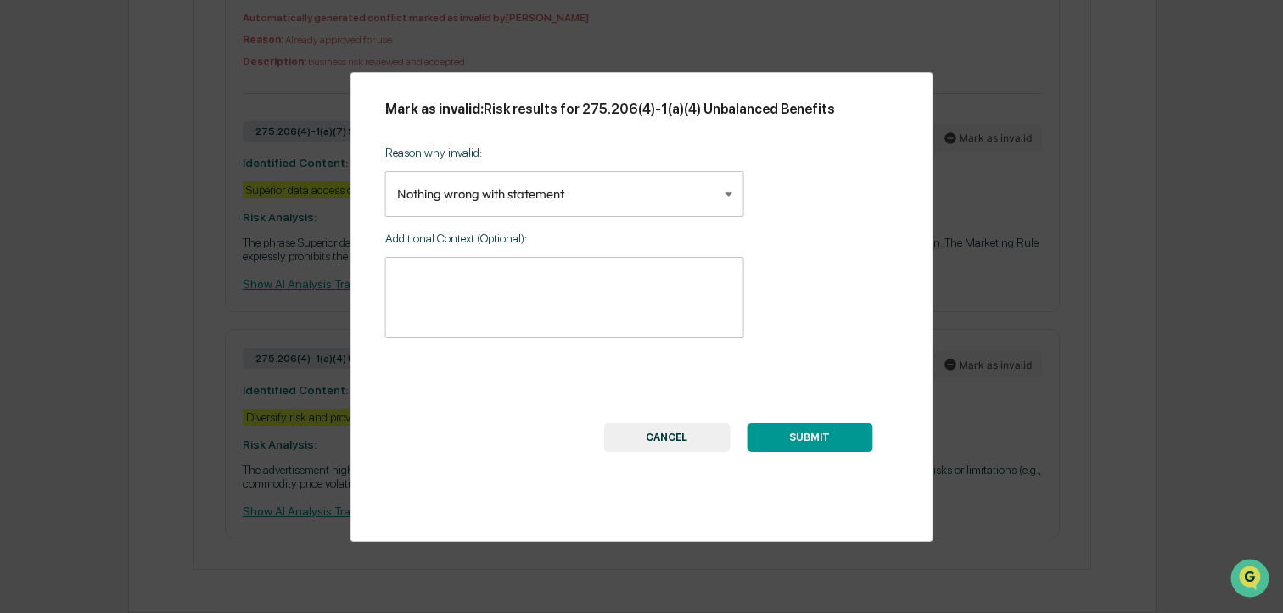
click at [795, 434] on button "SUBMIT" at bounding box center [810, 437] width 126 height 29
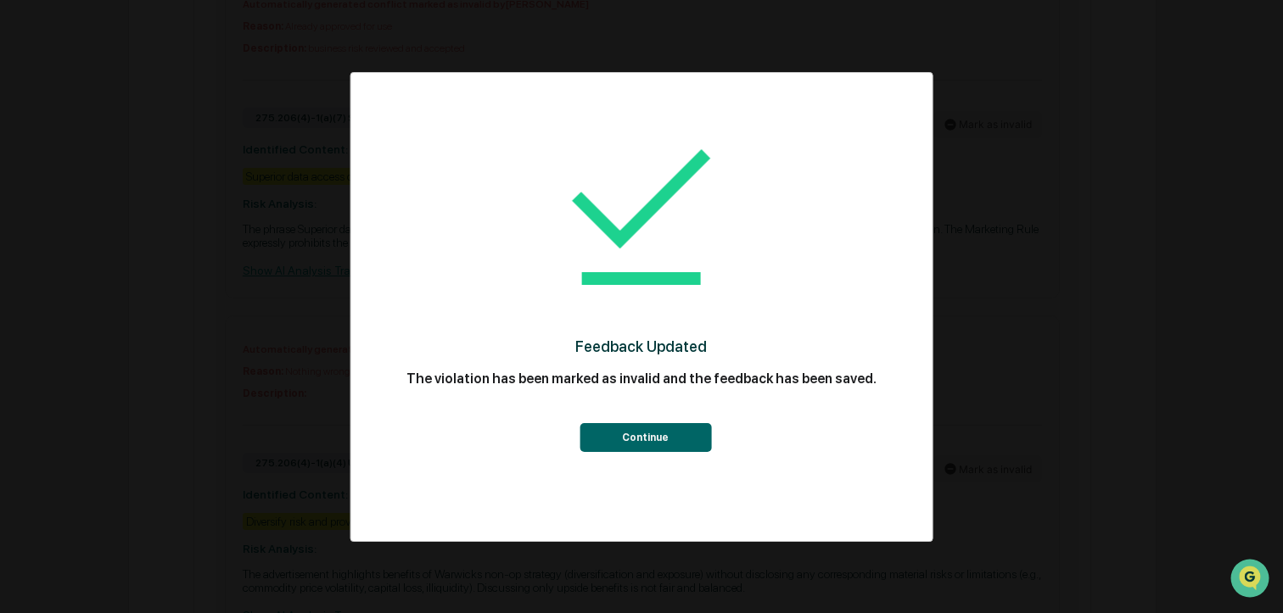
drag, startPoint x: 626, startPoint y: 442, endPoint x: 618, endPoint y: 441, distance: 8.5
click at [626, 442] on button "Continue" at bounding box center [646, 437] width 132 height 29
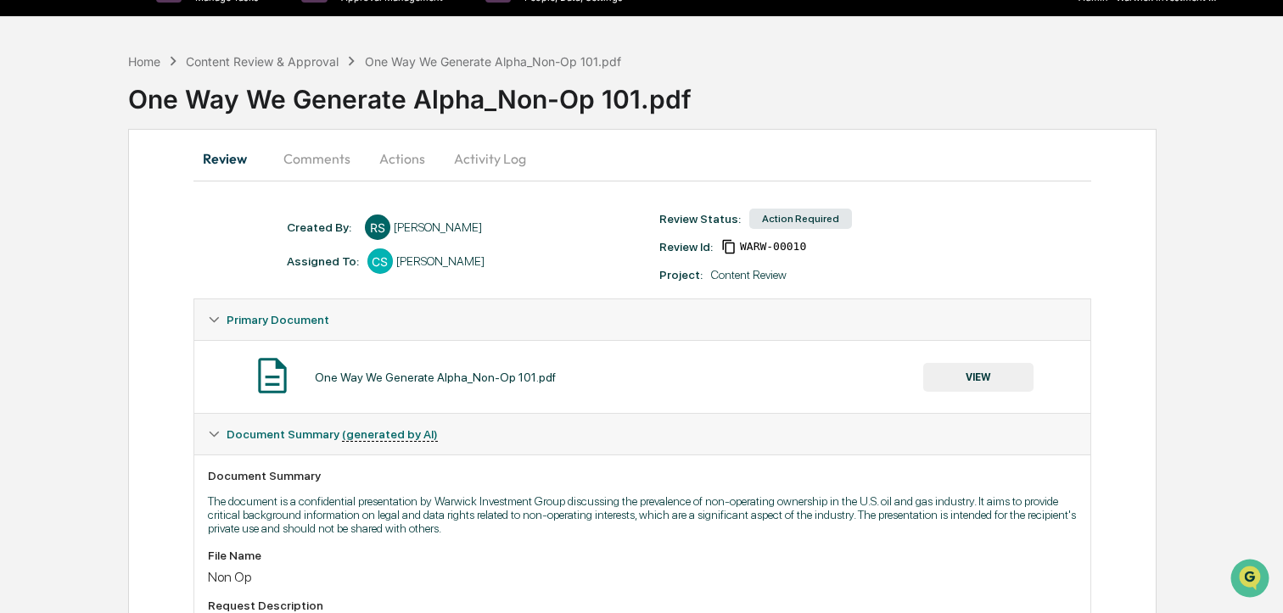
scroll to position [0, 0]
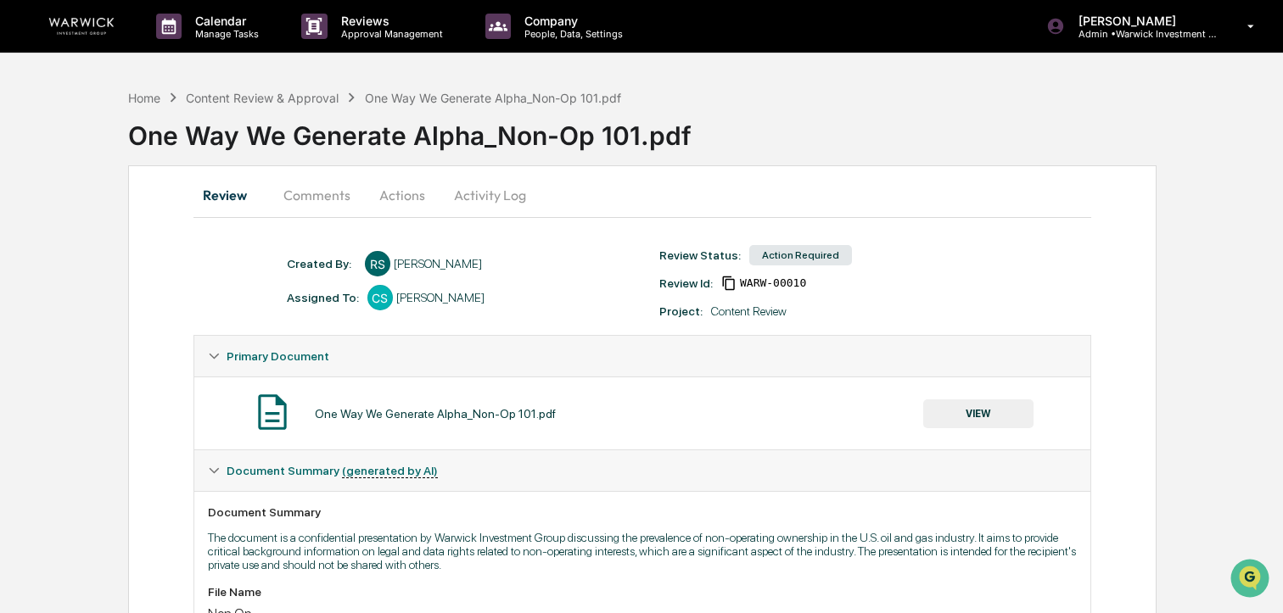
click at [418, 193] on button "Actions" at bounding box center [402, 195] width 76 height 41
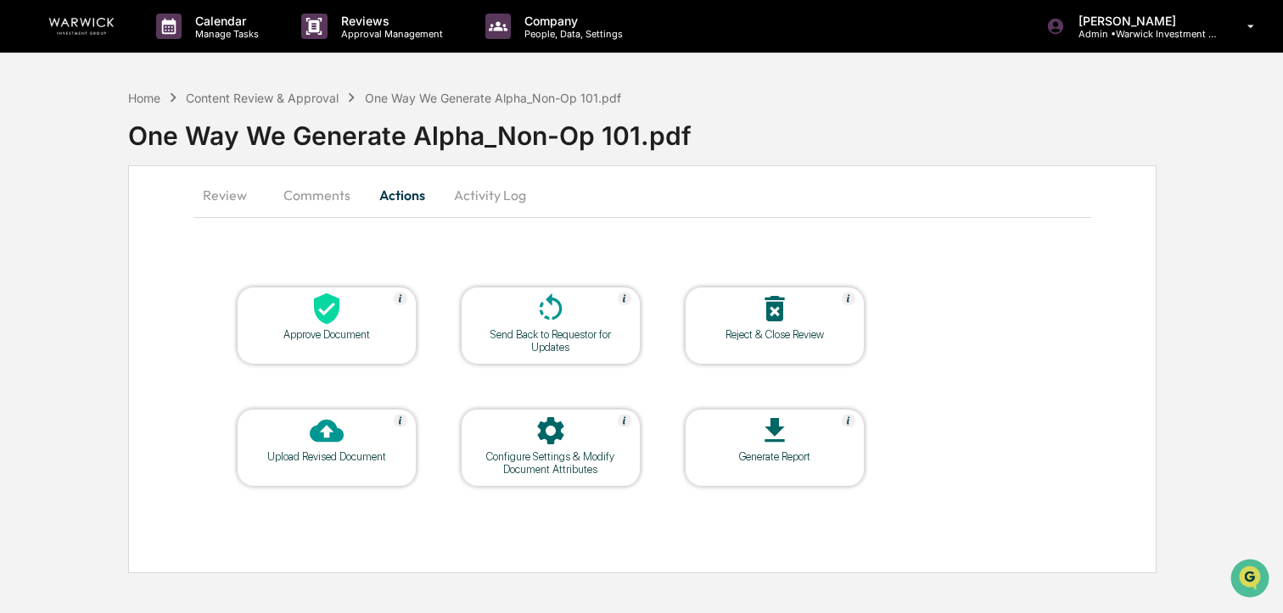
click at [356, 304] on div at bounding box center [327, 310] width 170 height 36
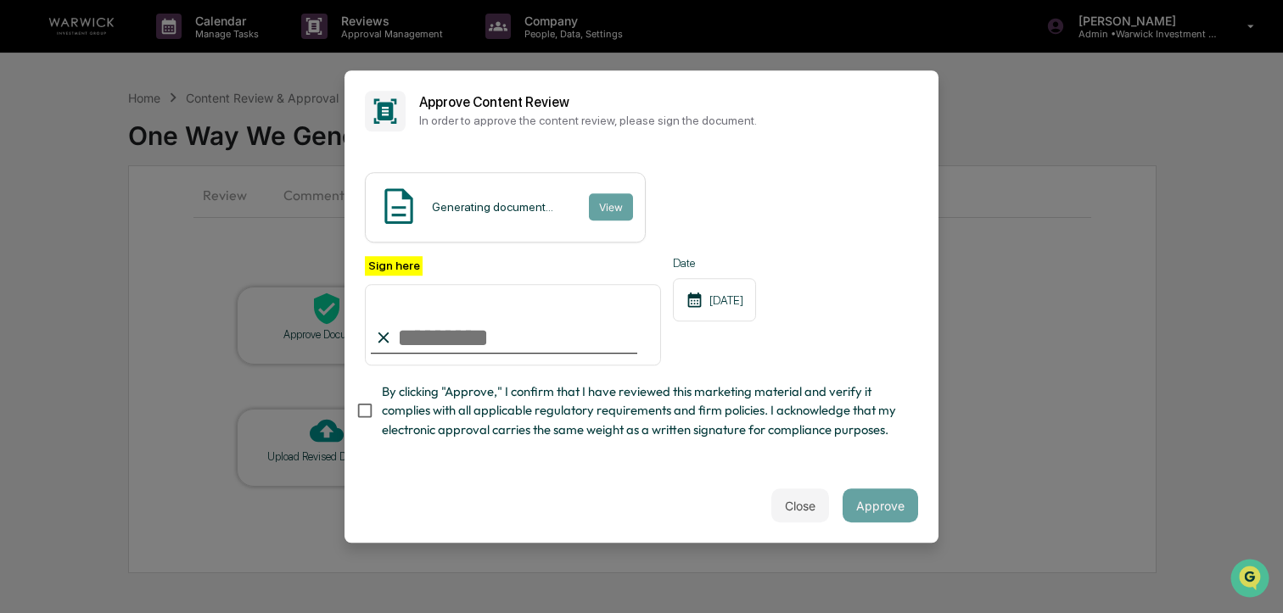
click at [501, 340] on input "Sign here" at bounding box center [513, 324] width 296 height 81
type input "**********"
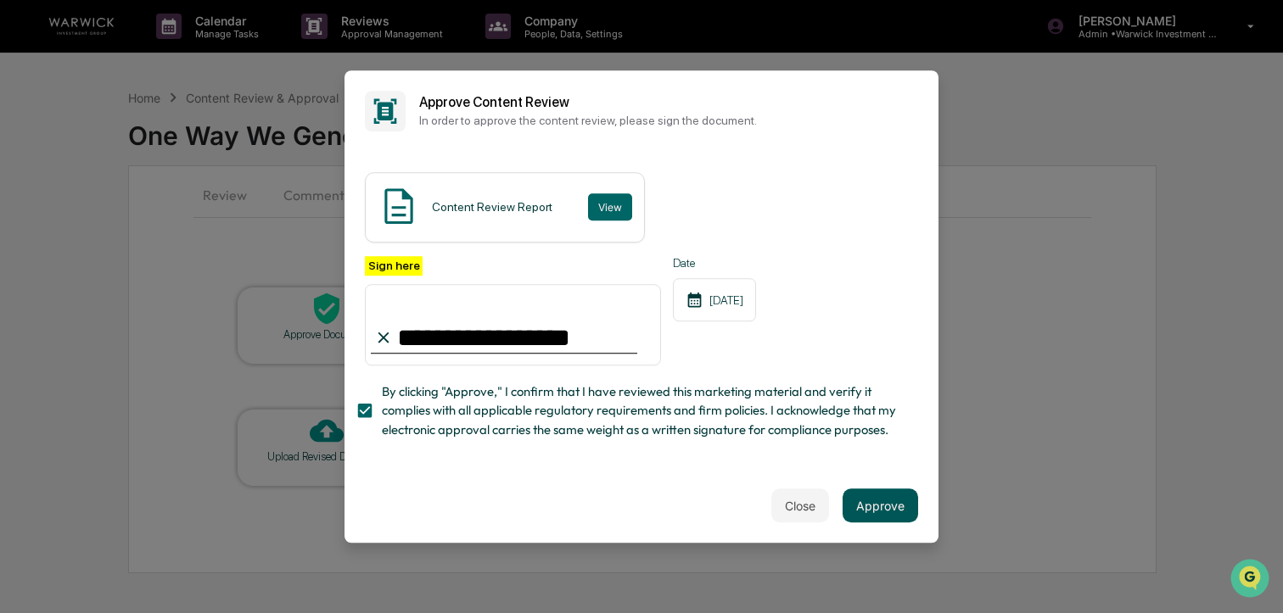
click at [888, 512] on button "Approve" at bounding box center [881, 506] width 76 height 34
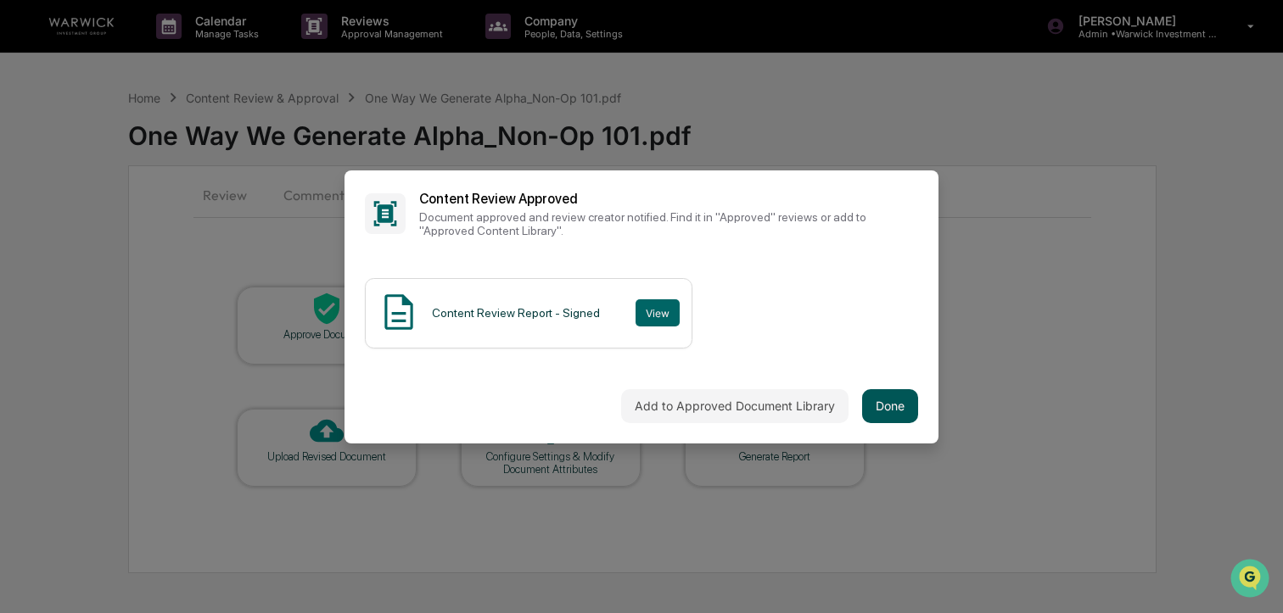
click at [890, 400] on button "Done" at bounding box center [890, 406] width 56 height 34
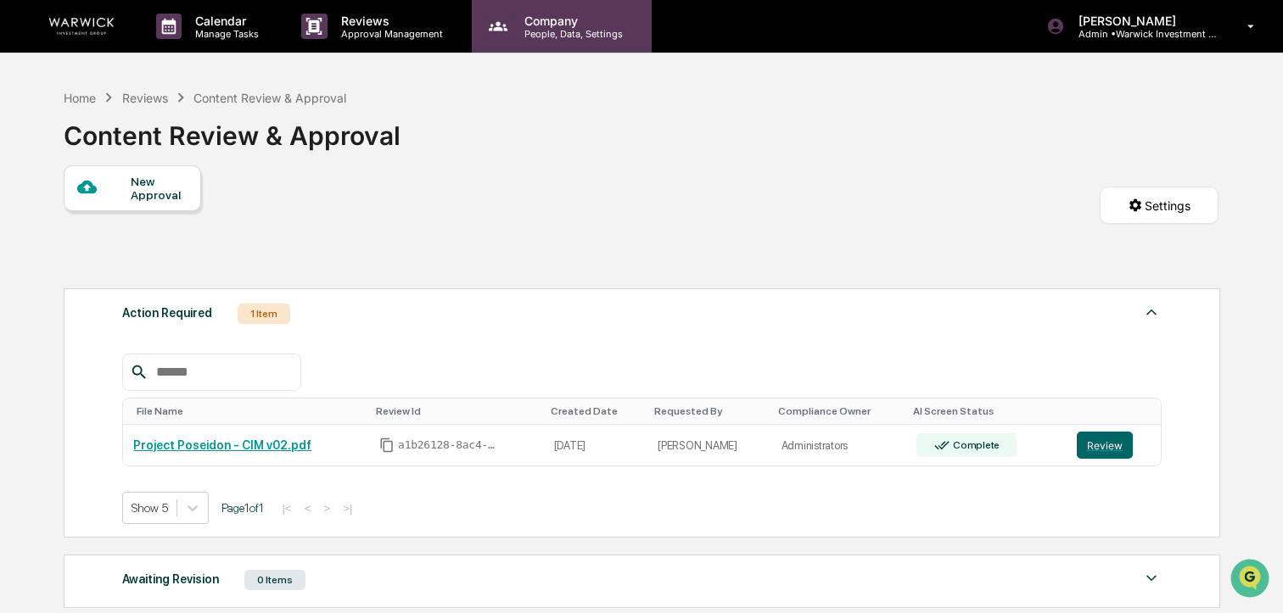
click at [568, 41] on div "Company People, Data, Settings" at bounding box center [562, 26] width 180 height 53
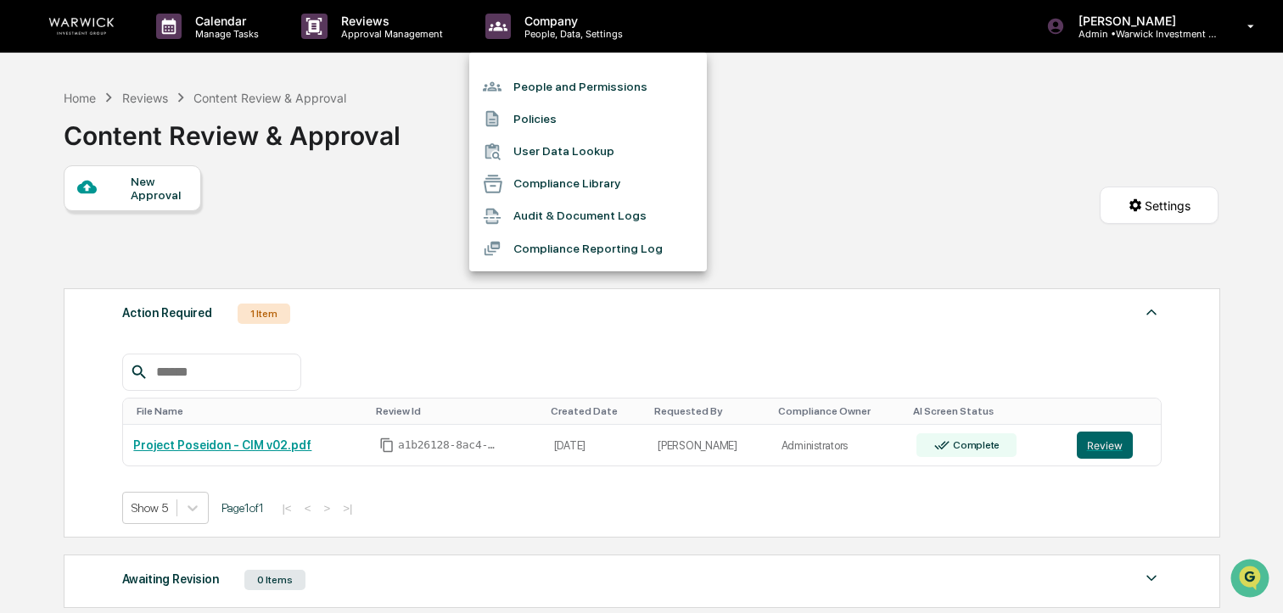
click at [574, 84] on li "People and Permissions" at bounding box center [588, 86] width 238 height 32
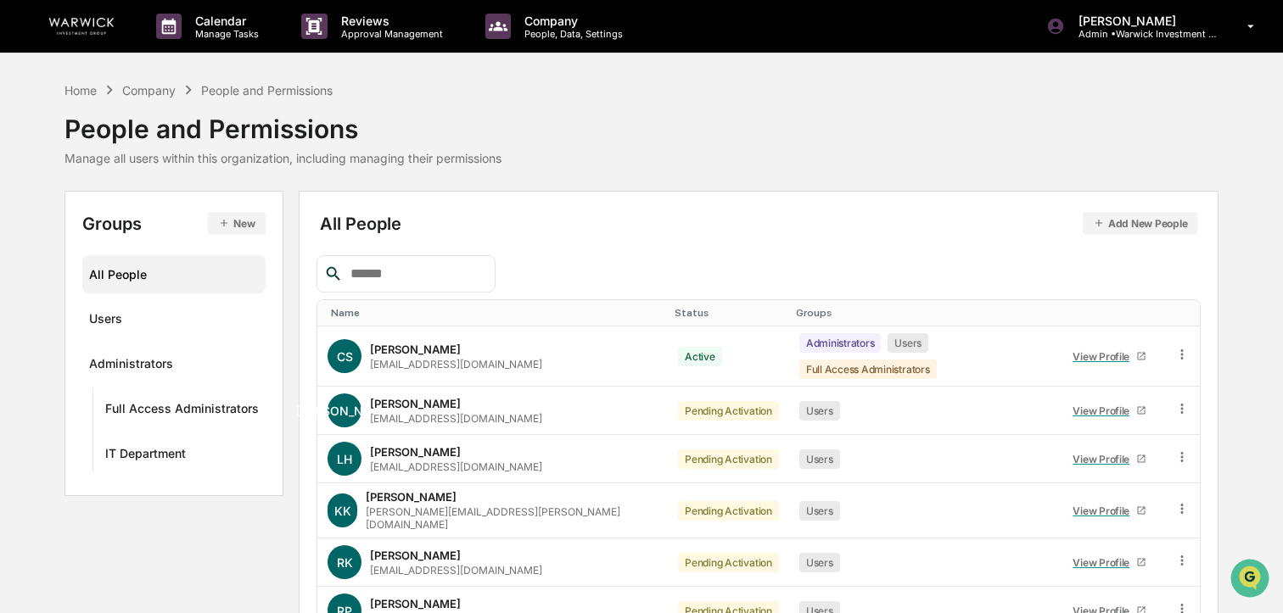
click at [405, 283] on input "text" at bounding box center [416, 274] width 144 height 22
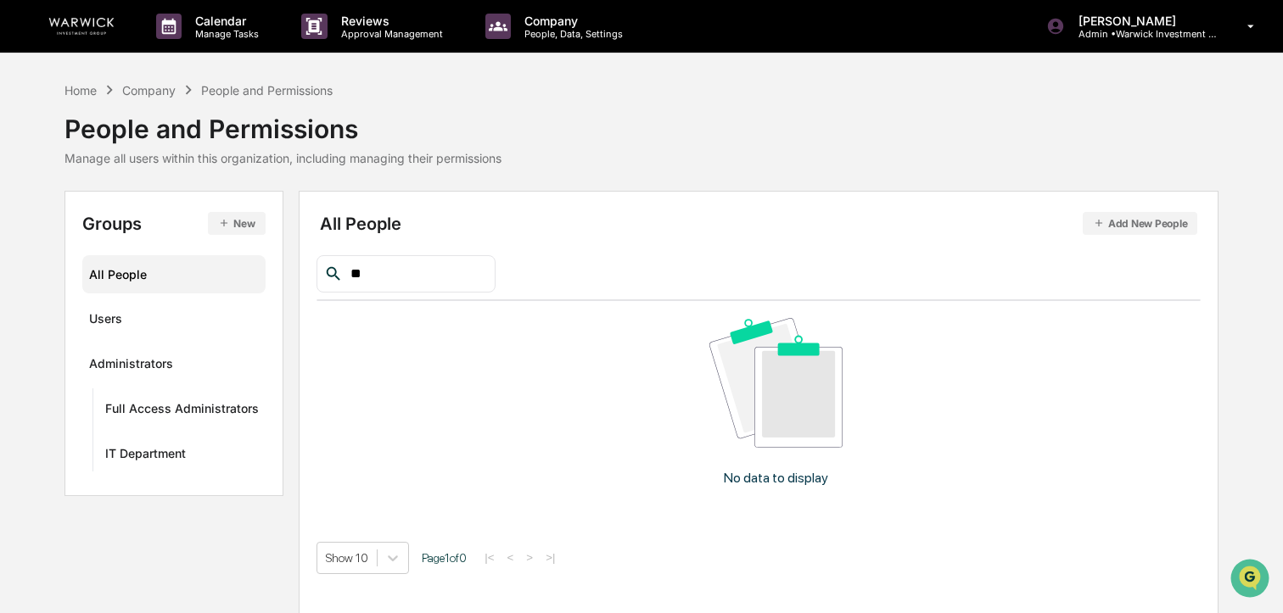
type input "*"
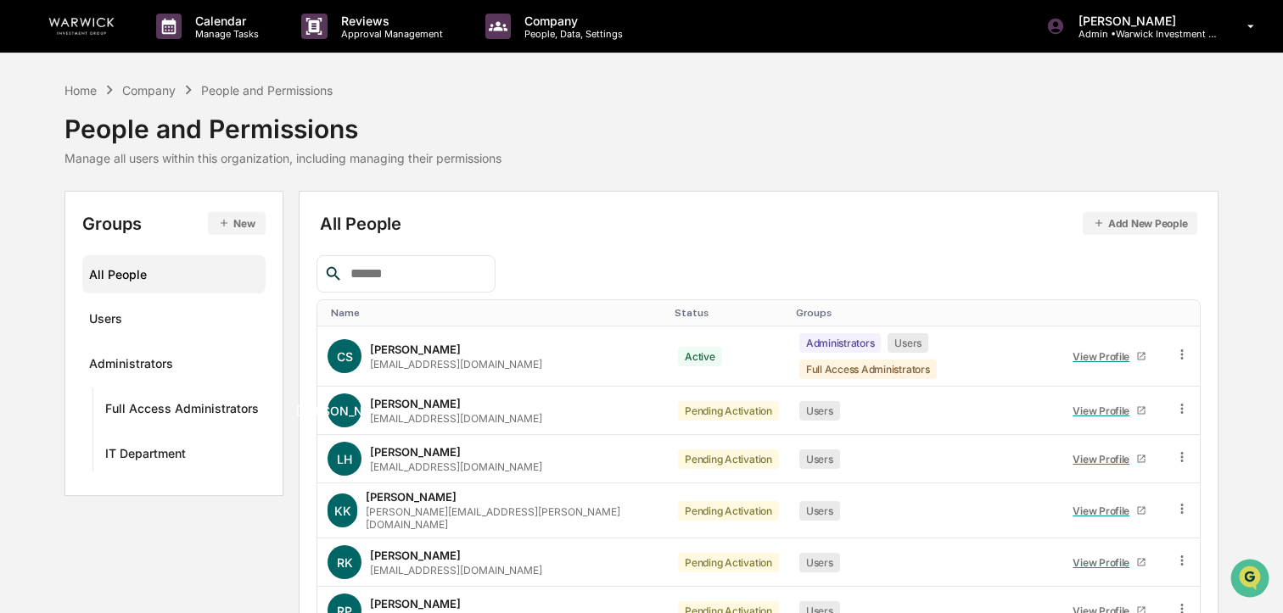
click at [1142, 225] on button "Add New People" at bounding box center [1140, 223] width 115 height 23
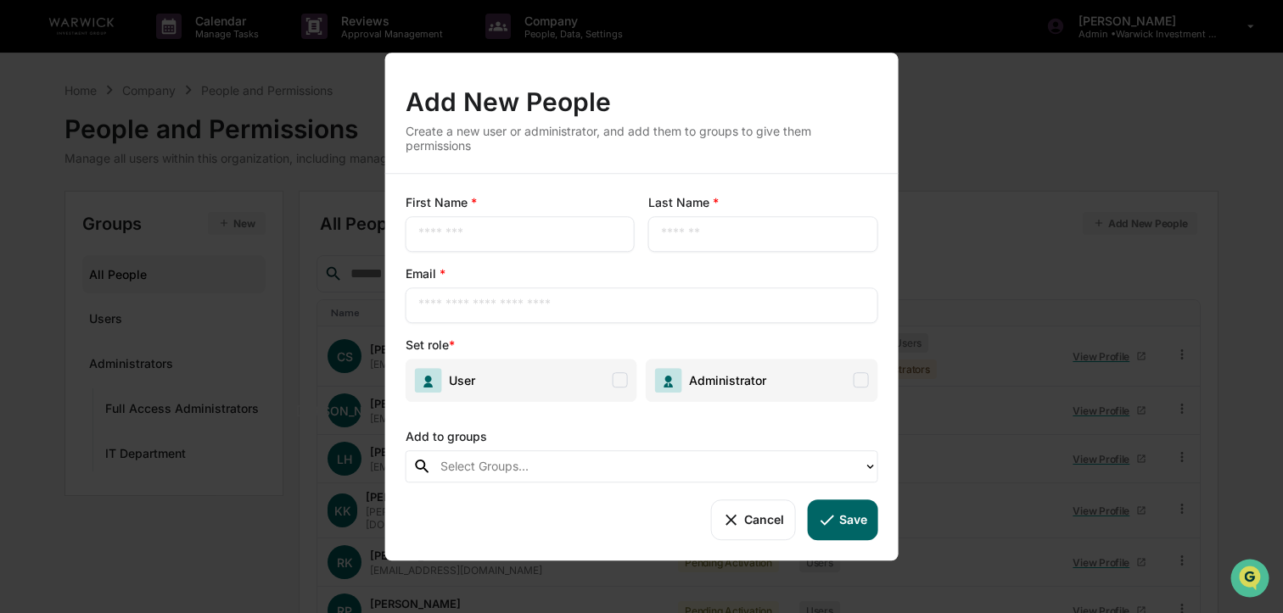
click at [546, 228] on input "text" at bounding box center [520, 234] width 204 height 17
type input "*****"
type input "******"
type input "**********"
click at [617, 386] on span at bounding box center [620, 379] width 15 height 15
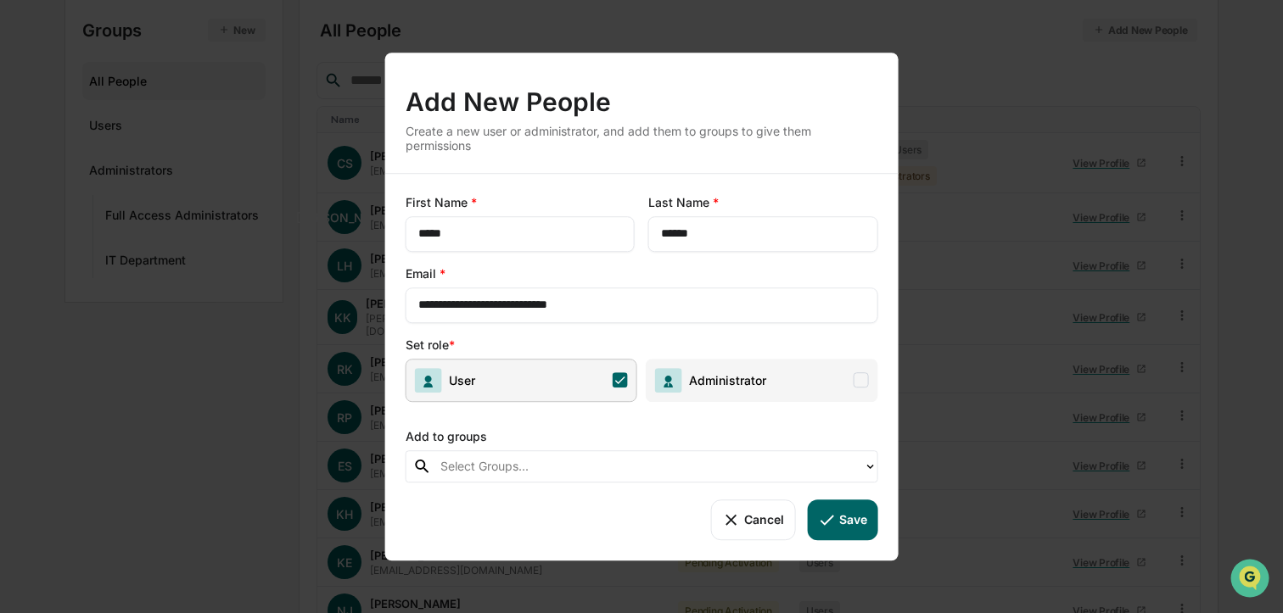
scroll to position [188, 0]
click at [619, 466] on div at bounding box center [647, 466] width 415 height 20
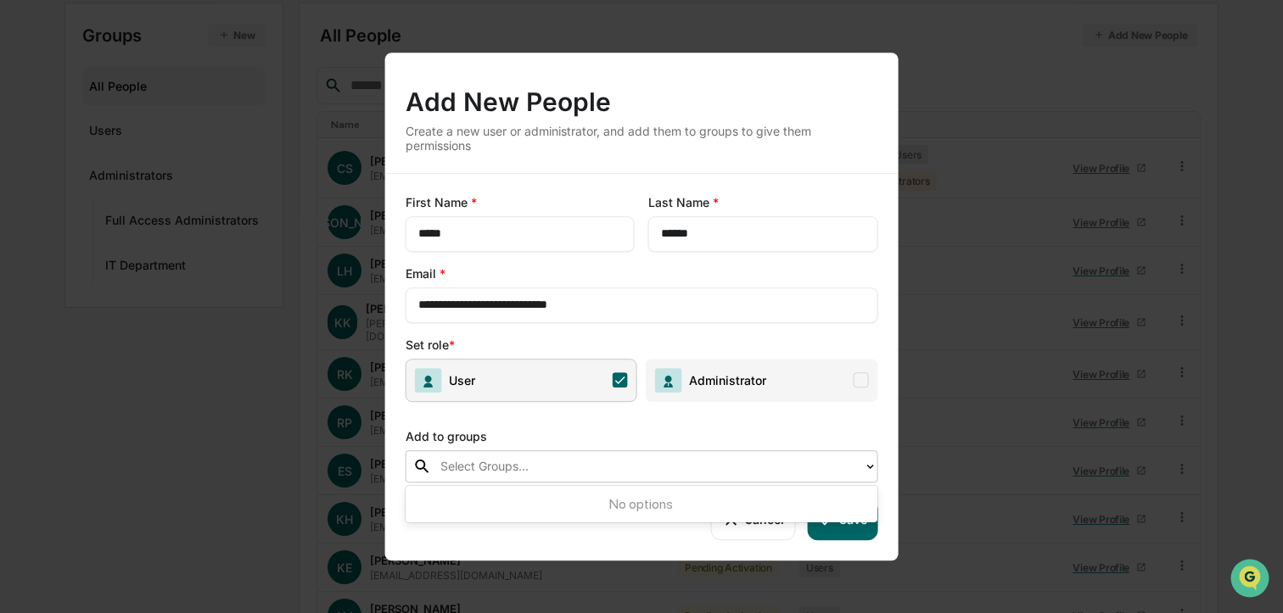
click at [617, 466] on div at bounding box center [647, 466] width 415 height 20
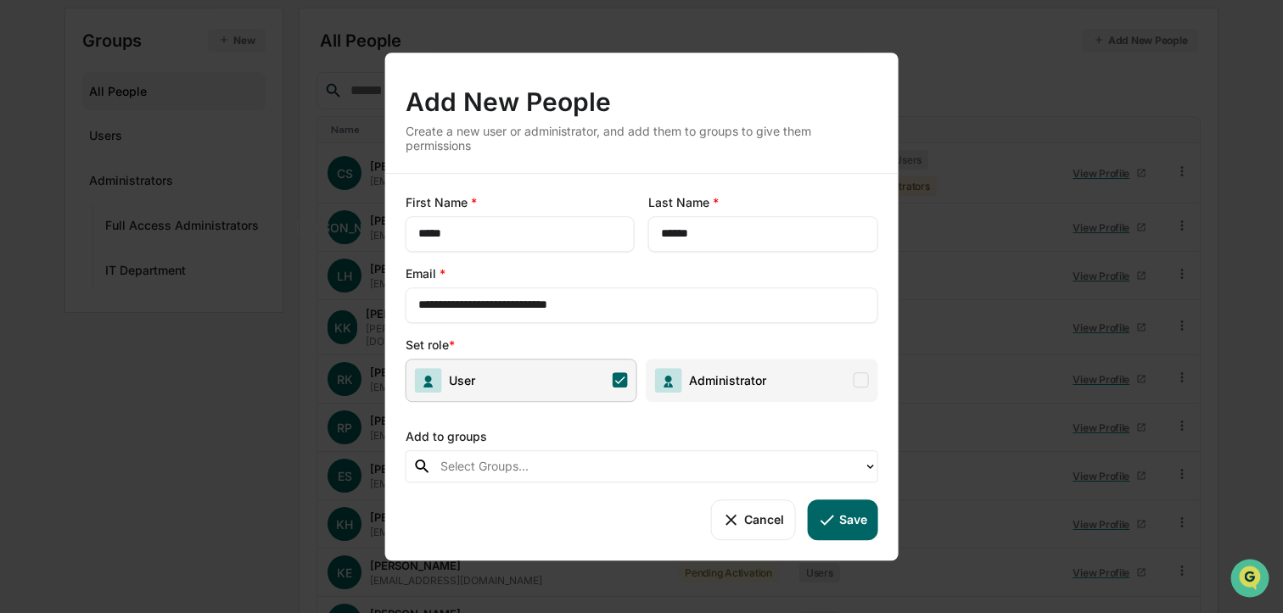
click at [832, 529] on icon at bounding box center [826, 520] width 19 height 19
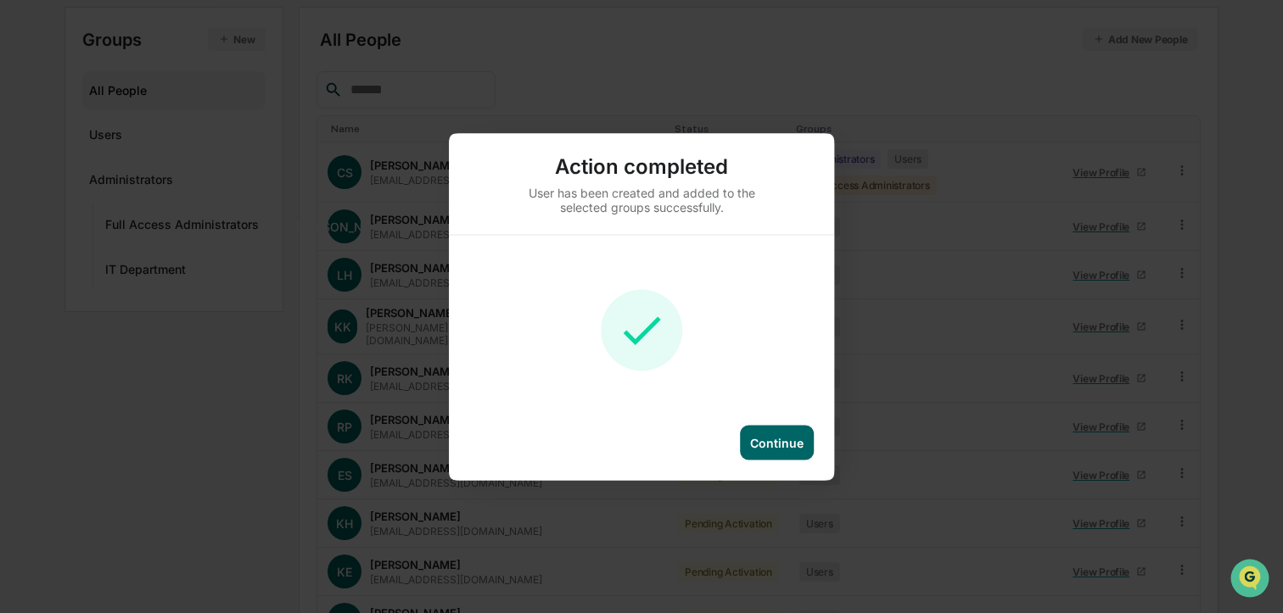
click at [775, 446] on div "Continue" at bounding box center [776, 442] width 53 height 14
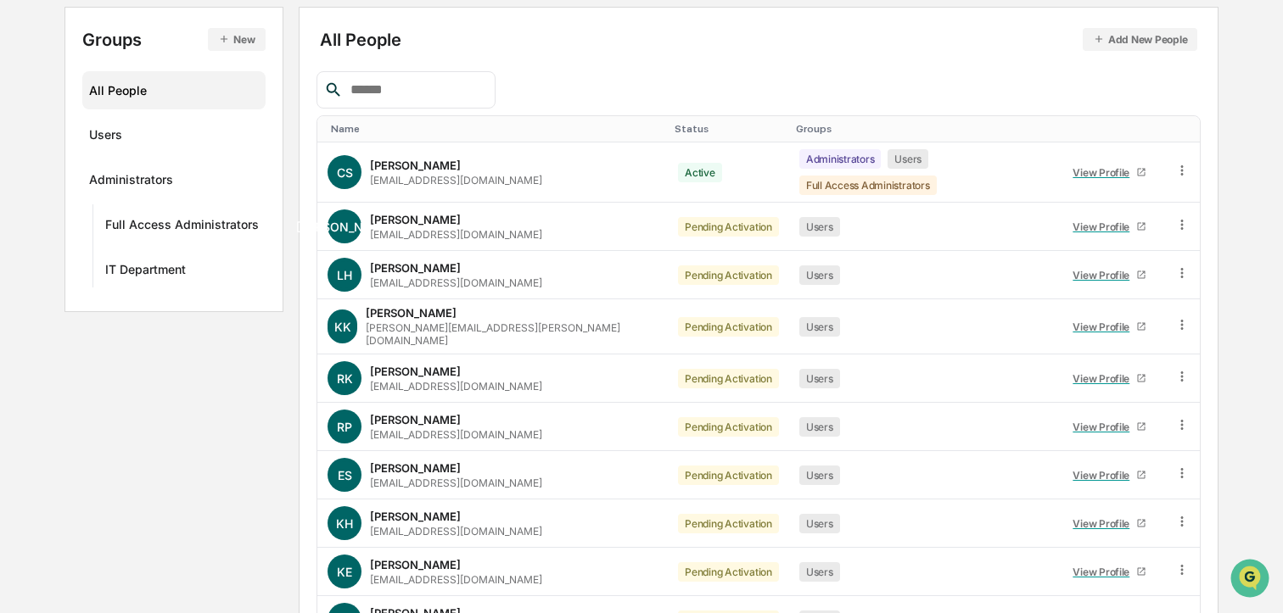
click at [456, 96] on input "text" at bounding box center [416, 90] width 144 height 22
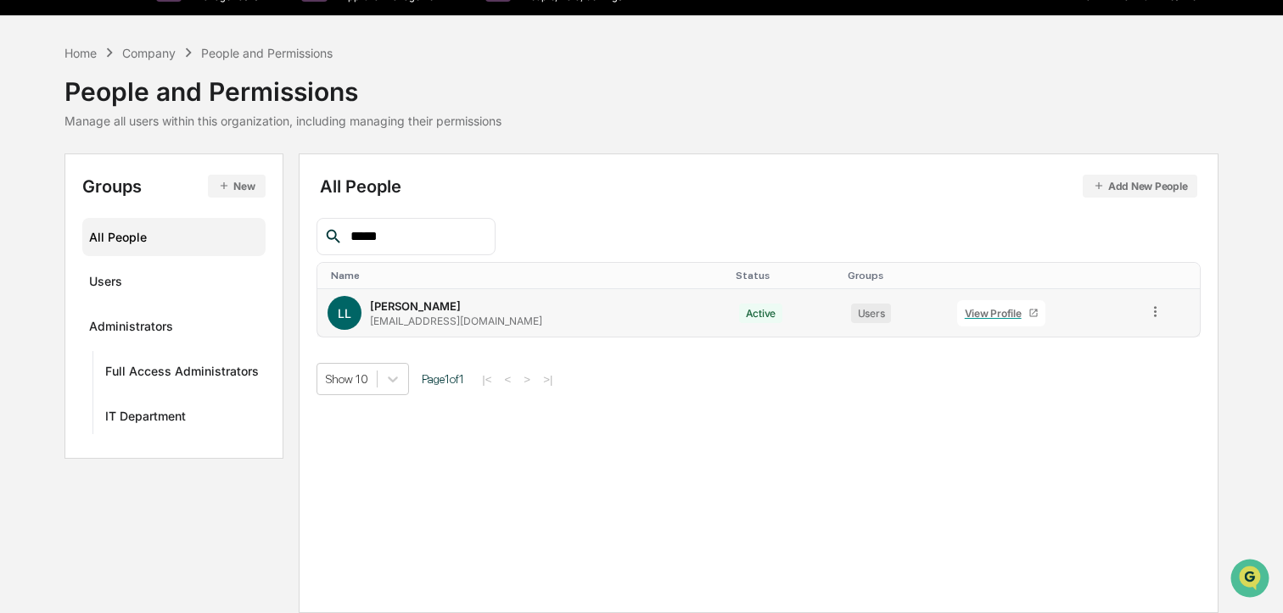
type input "*****"
click at [994, 312] on div "View Profile" at bounding box center [997, 313] width 64 height 13
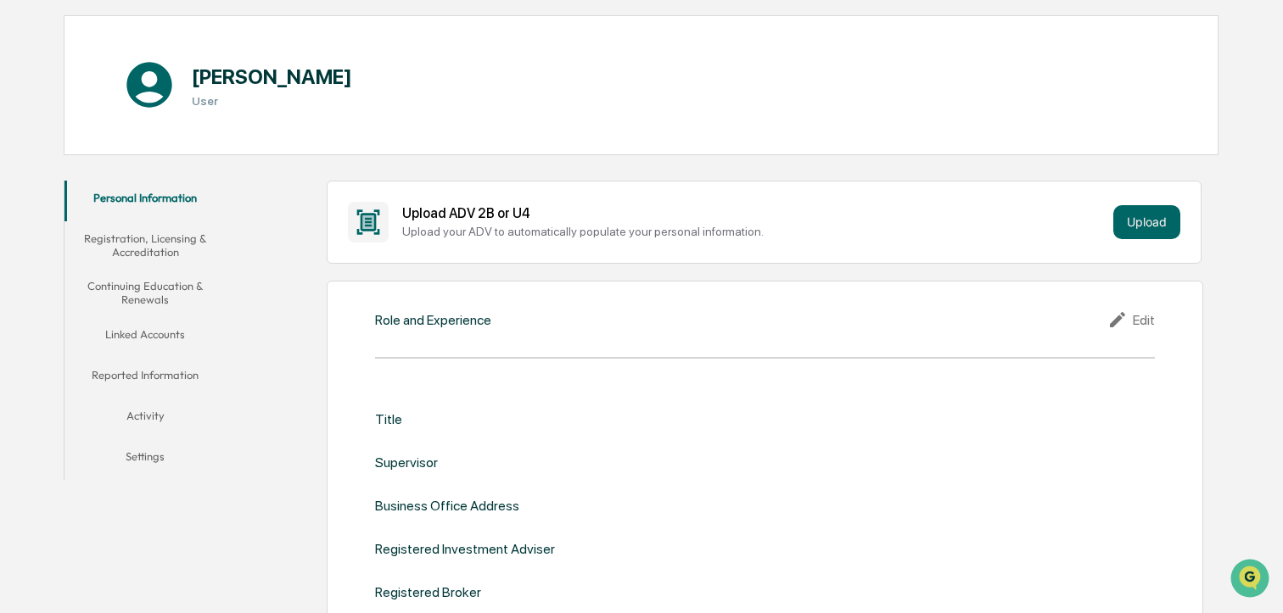
scroll to position [168, 0]
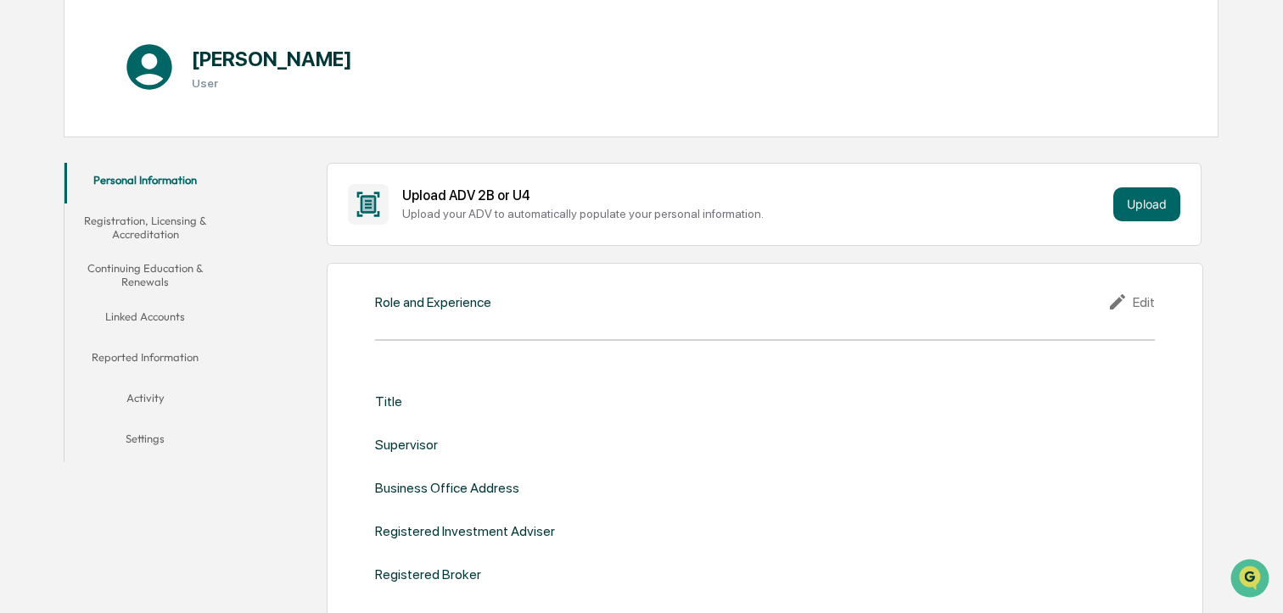
click at [161, 400] on button "Activity" at bounding box center [144, 401] width 161 height 41
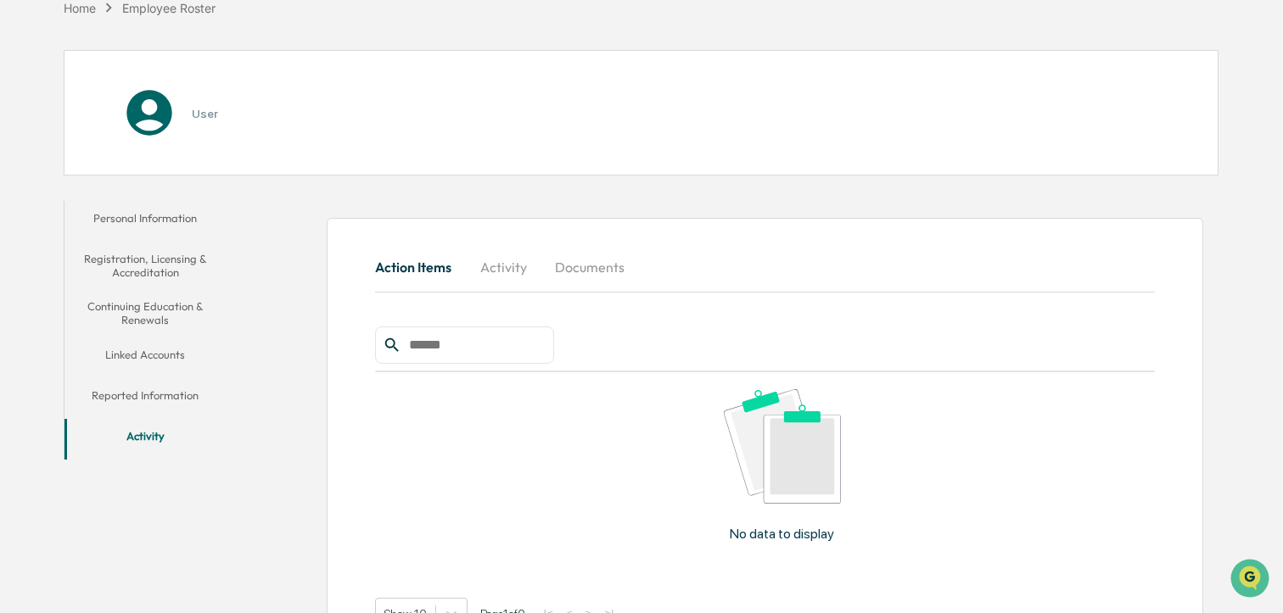
scroll to position [168, 0]
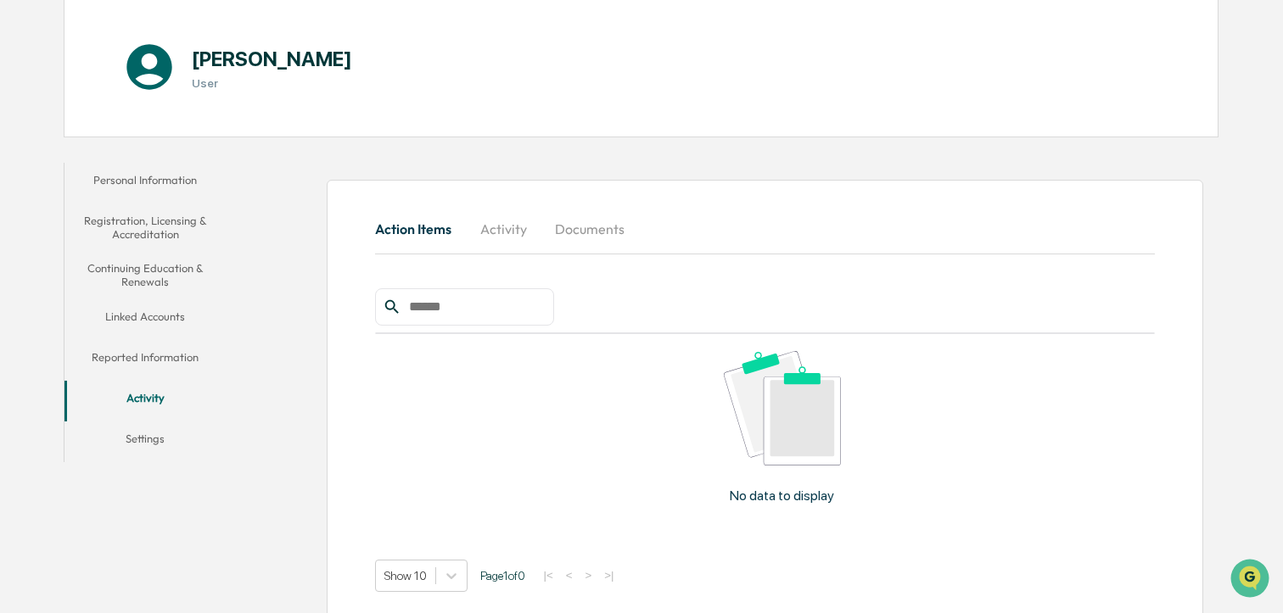
click at [143, 440] on button "Settings" at bounding box center [144, 442] width 161 height 41
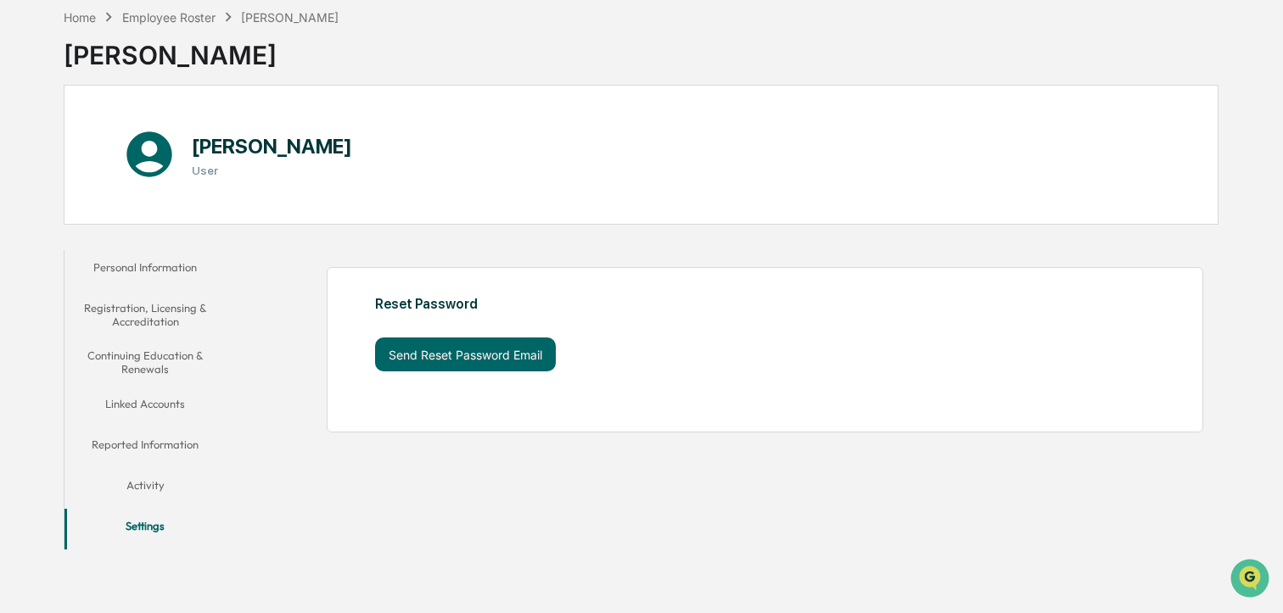
click at [143, 270] on button "Personal Information" at bounding box center [144, 270] width 161 height 41
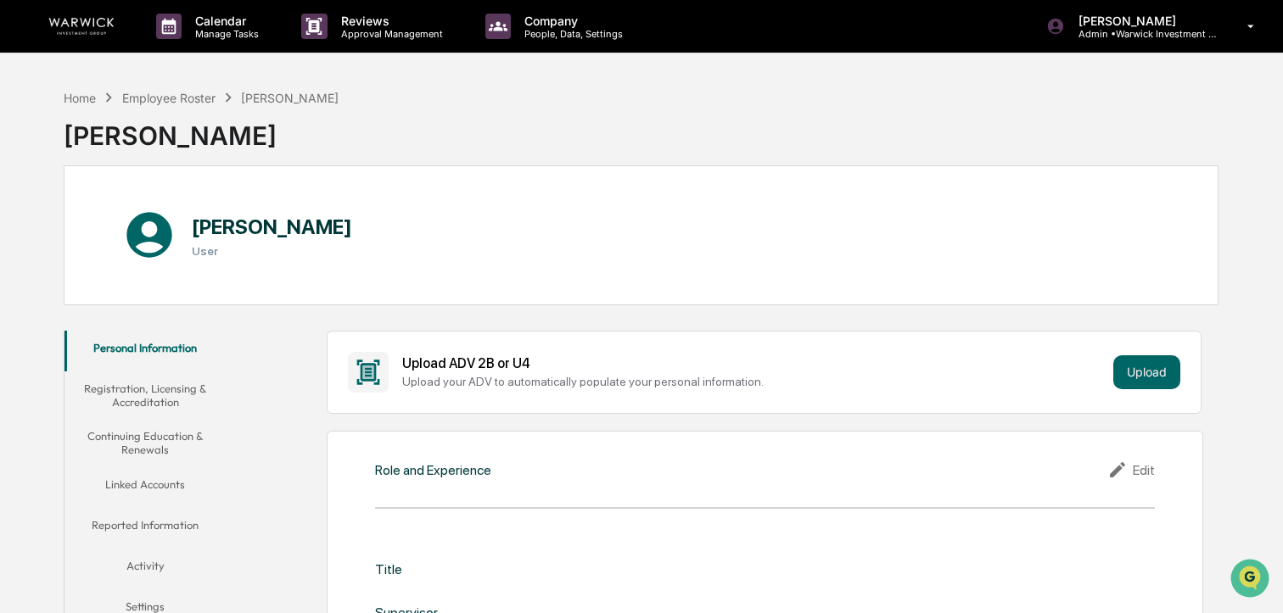
click at [84, 21] on img at bounding box center [81, 26] width 81 height 17
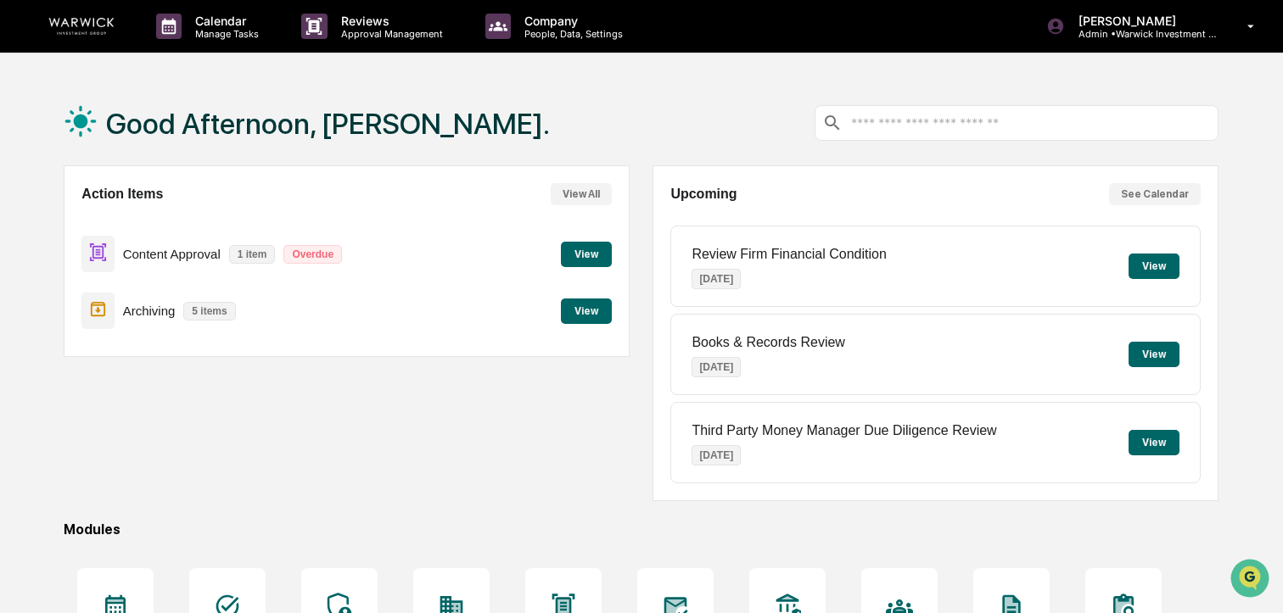
scroll to position [1, 0]
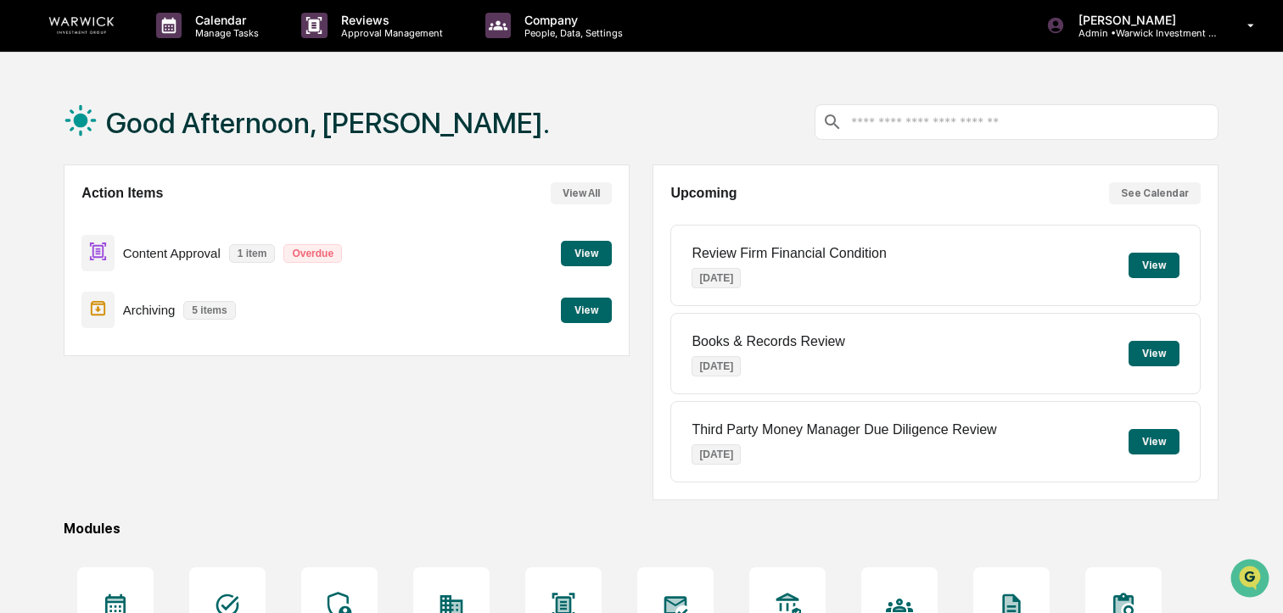
click at [590, 311] on button "View" at bounding box center [586, 310] width 51 height 25
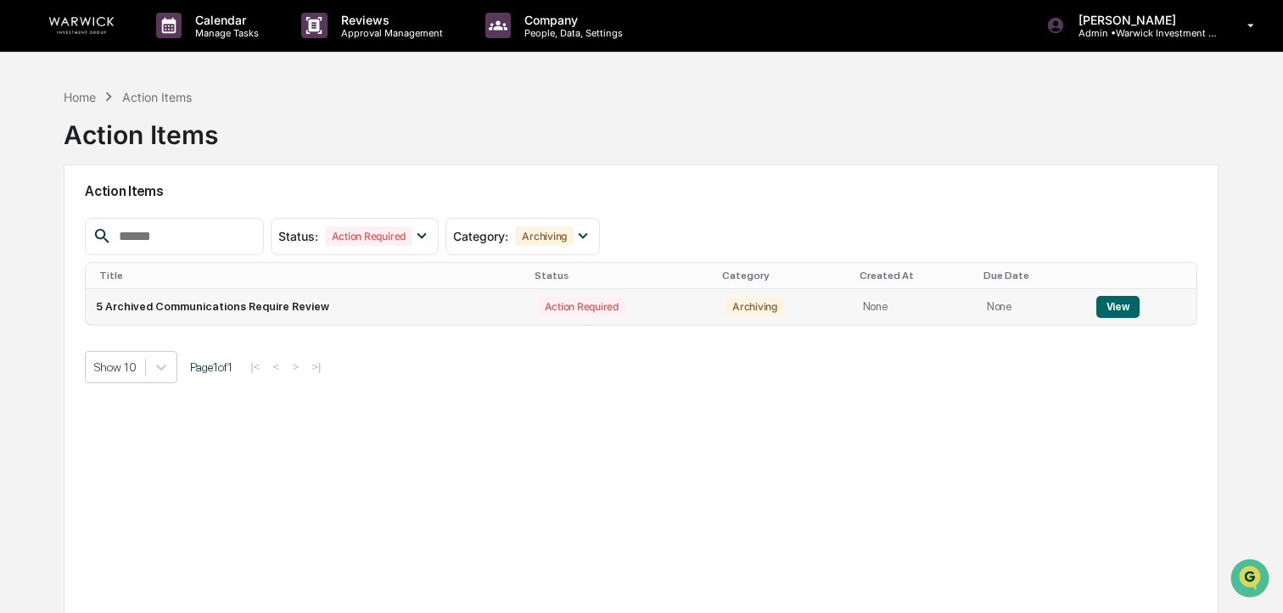
click at [1117, 311] on button "View" at bounding box center [1117, 307] width 43 height 22
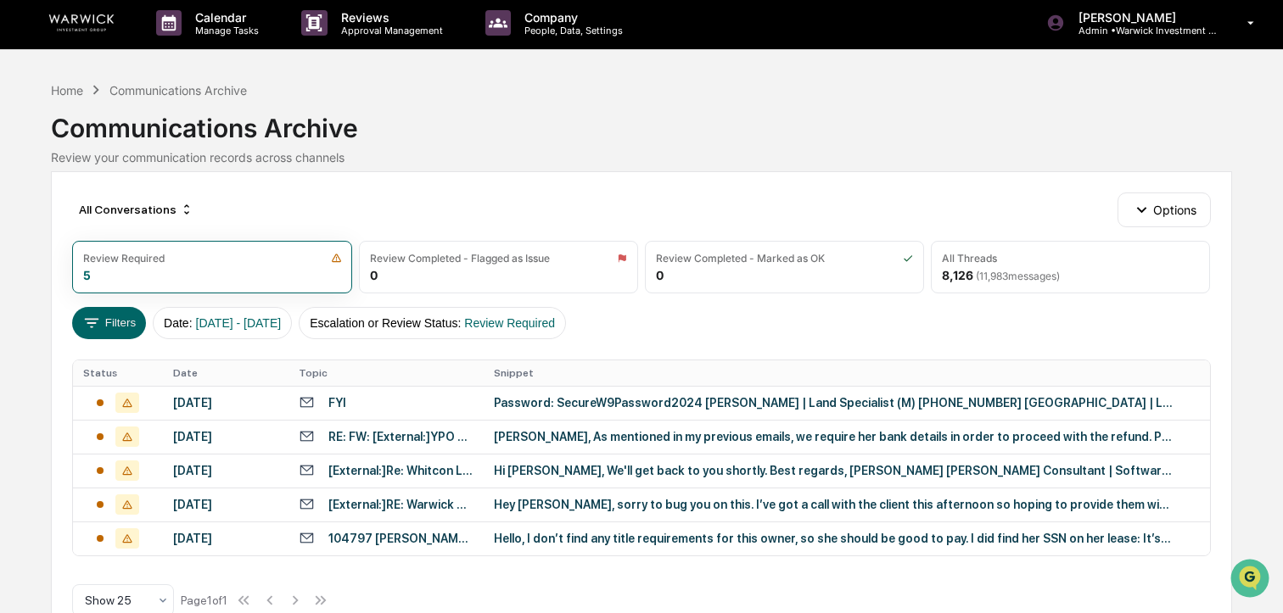
click at [64, 26] on img at bounding box center [81, 22] width 81 height 17
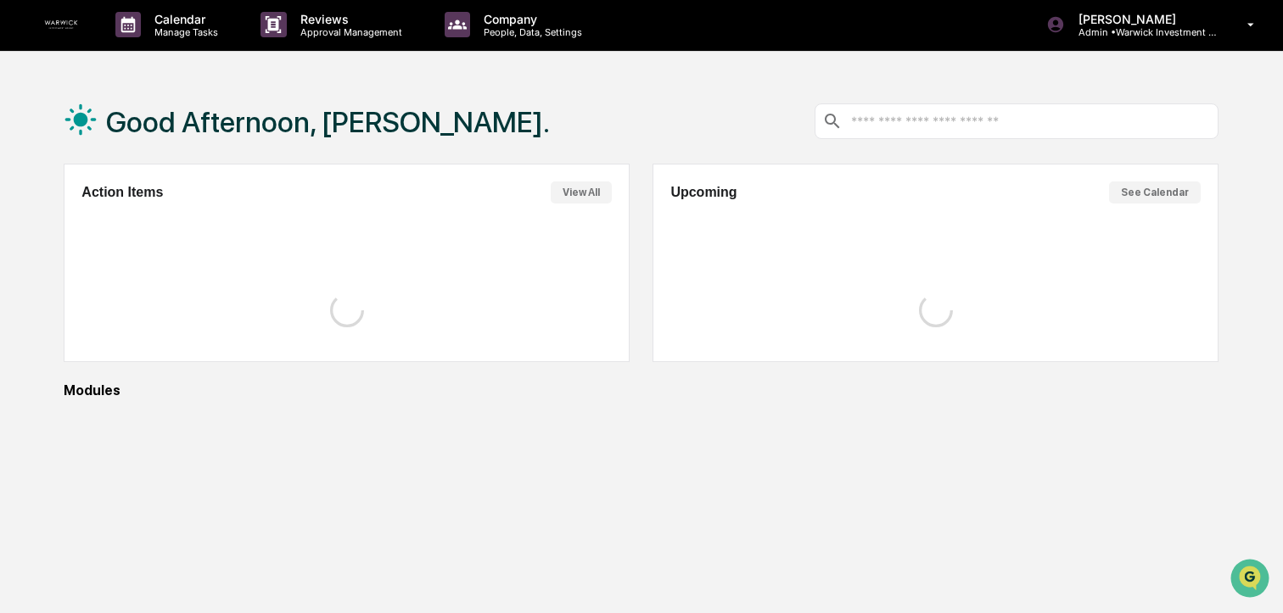
scroll to position [3, 0]
